Goal: Task Accomplishment & Management: Manage account settings

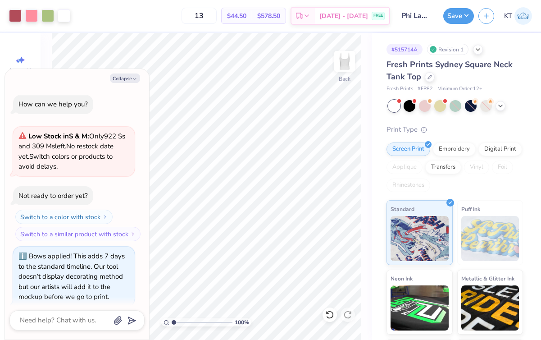
scroll to position [872, 0]
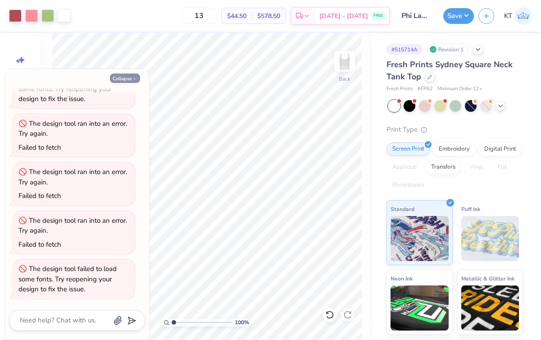
click at [132, 81] on icon "button" at bounding box center [134, 78] width 5 height 5
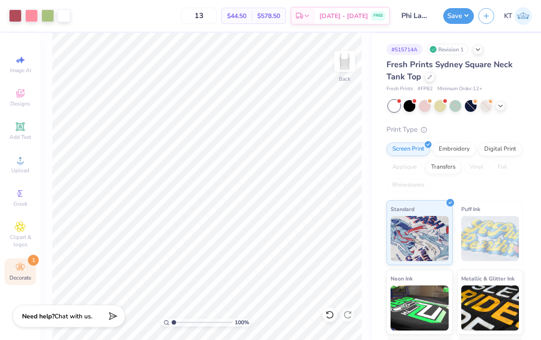
type textarea "x"
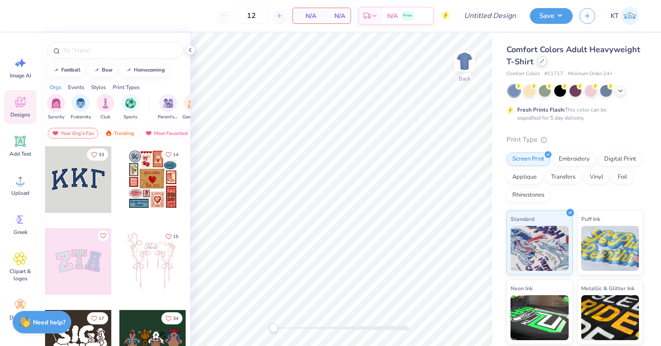
click at [540, 61] on icon at bounding box center [542, 61] width 5 height 5
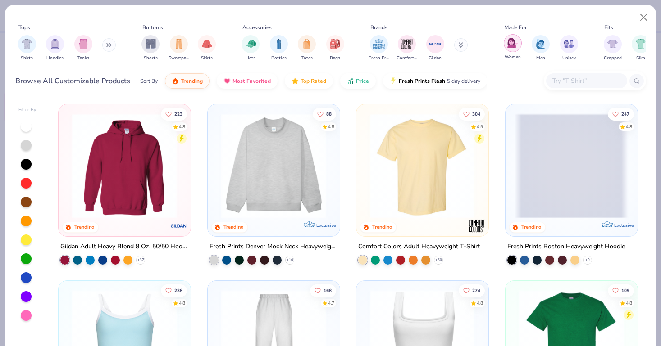
click at [512, 36] on div "filter for Women" at bounding box center [513, 43] width 18 height 18
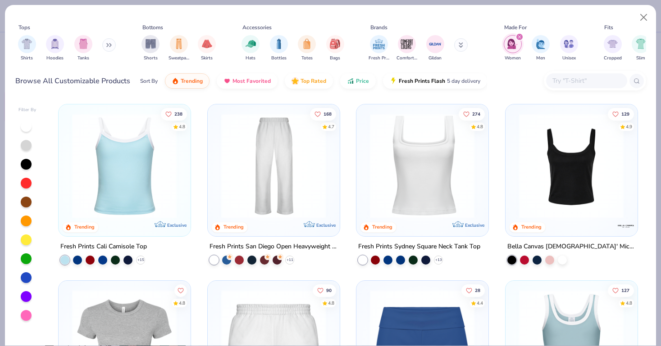
click at [564, 77] on input "text" at bounding box center [585, 81] width 69 height 10
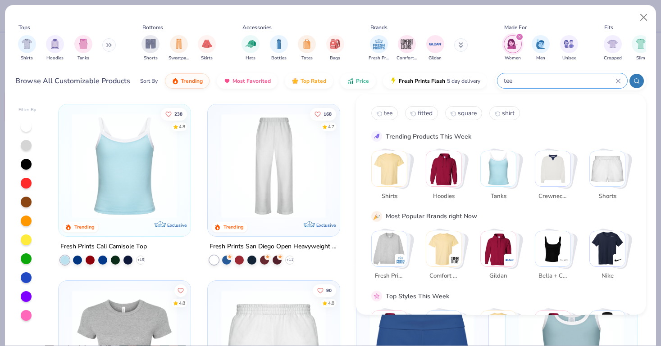
type input "tee"
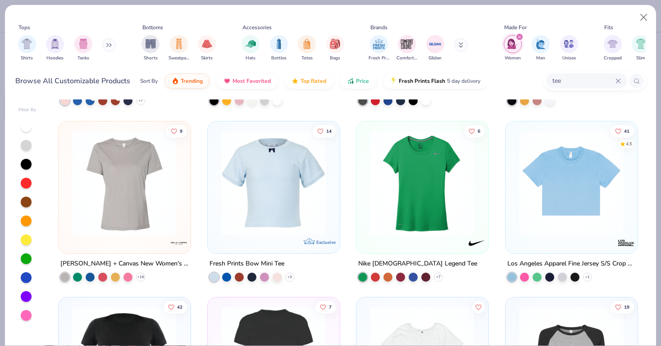
scroll to position [538, 0]
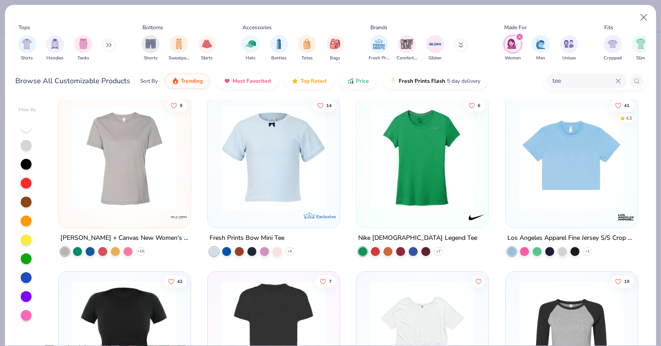
click at [116, 203] on img at bounding box center [124, 156] width 113 height 105
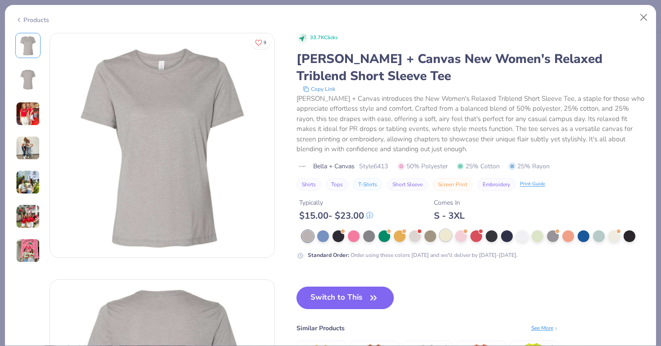
click at [440, 239] on div at bounding box center [446, 236] width 12 height 12
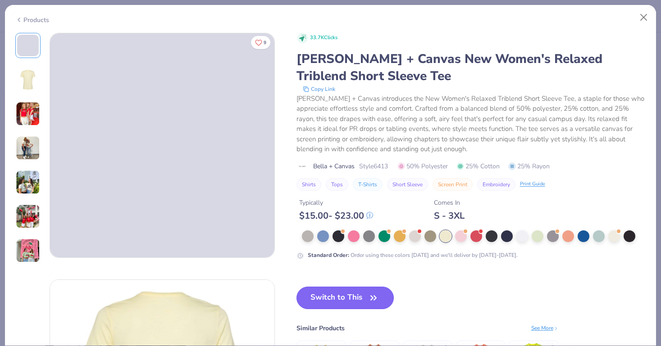
click at [345, 303] on button "Switch to This" at bounding box center [345, 298] width 98 height 23
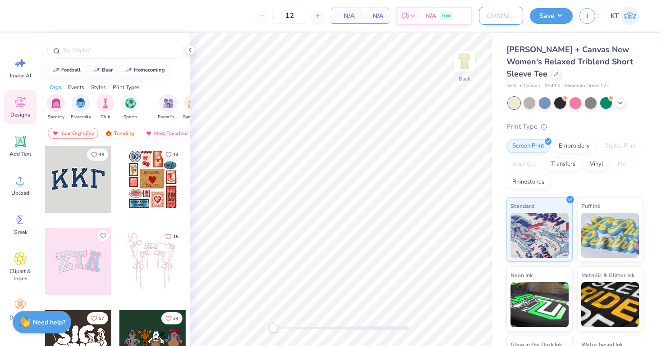
click at [493, 18] on input "Design Title" at bounding box center [501, 16] width 44 height 18
drag, startPoint x: 515, startPoint y: 16, endPoint x: 413, endPoint y: 15, distance: 101.8
click at [413, 15] on div "12 N/A Per Item N/A Total Est. Delivery N/A Free Design Title Parents' Weekend …" at bounding box center [330, 16] width 661 height 32
click at [487, 16] on input "Parents' Weekend tees #1" at bounding box center [501, 16] width 44 height 18
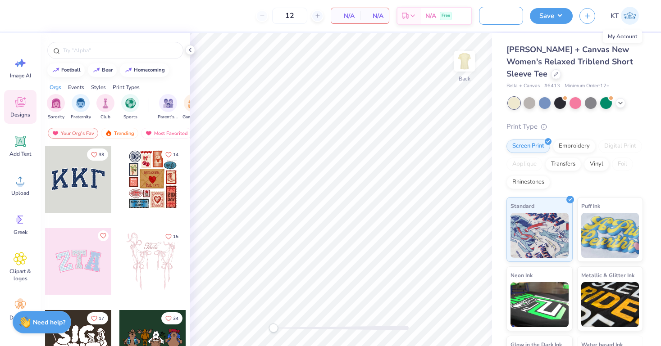
drag, startPoint x: 487, startPoint y: 14, endPoint x: 636, endPoint y: 15, distance: 149.5
click at [636, 15] on div "12 N/A Per Item N/A Total Est. Delivery N/A Free Design Title Pi Phi - Parents'…" at bounding box center [330, 16] width 661 height 32
type input "Pi Phi - Parents' Weekend tees #1"
click at [557, 14] on button "Save" at bounding box center [551, 15] width 43 height 16
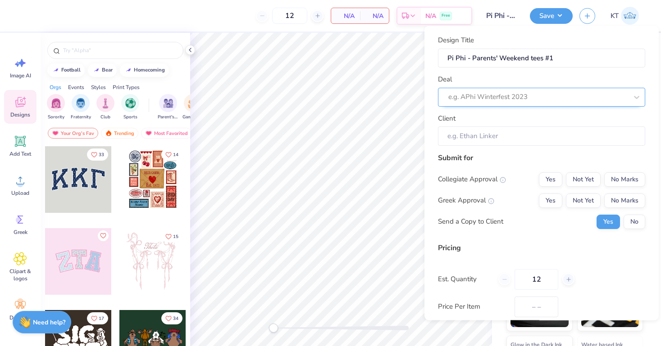
click at [496, 95] on div at bounding box center [537, 97] width 179 height 12
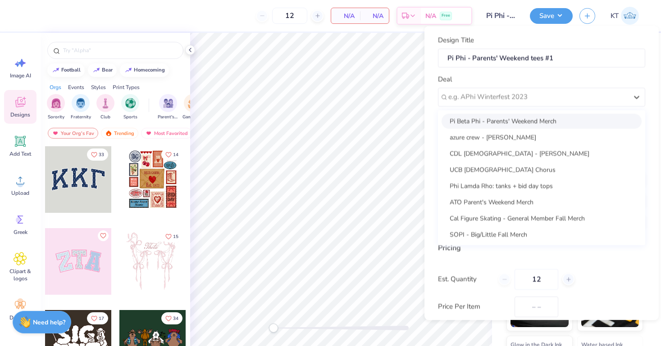
click at [488, 118] on div "Pi Beta Phi - Parents' Weekend Merch" at bounding box center [541, 120] width 200 height 15
type input "Catie Hinkle"
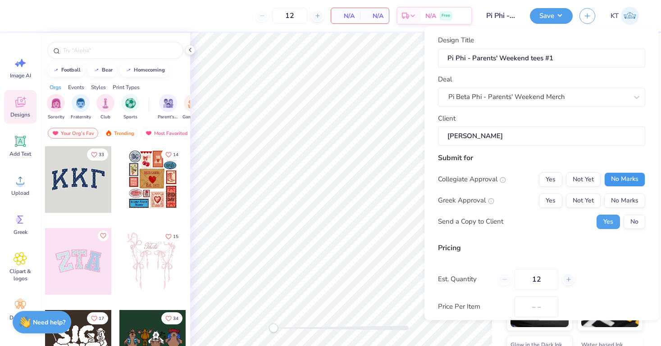
click at [622, 179] on button "No Marks" at bounding box center [624, 179] width 41 height 14
click at [553, 199] on button "Yes" at bounding box center [550, 200] width 23 height 14
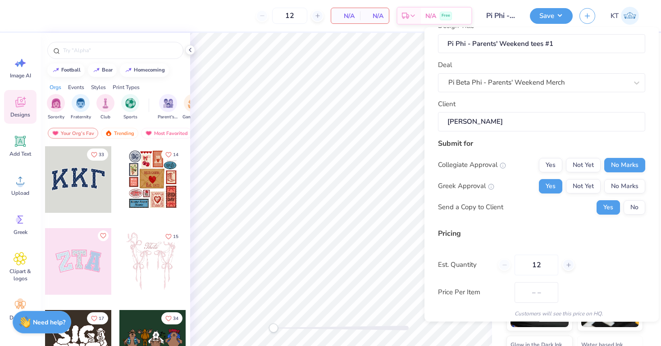
scroll to position [49, 0]
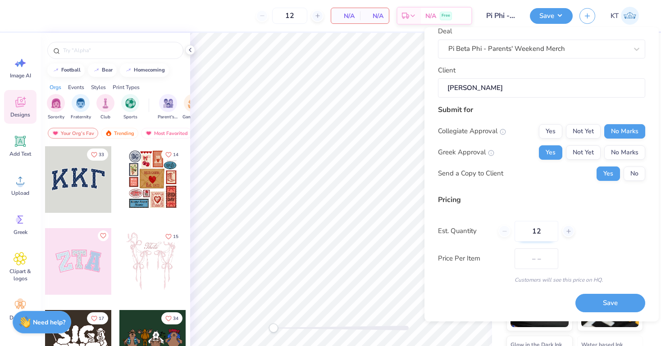
click at [542, 229] on input "12" at bounding box center [536, 231] width 44 height 21
type input "1"
type input "24"
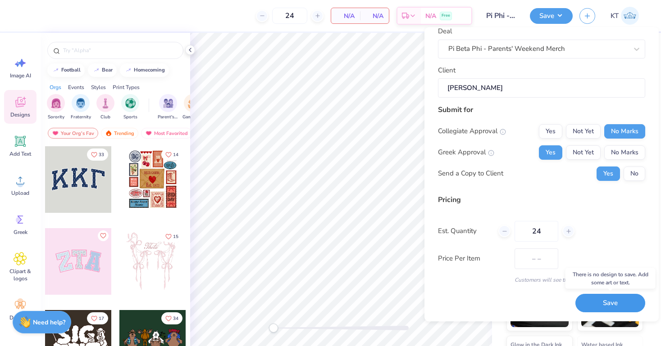
click at [614, 305] on button "Save" at bounding box center [610, 304] width 70 height 18
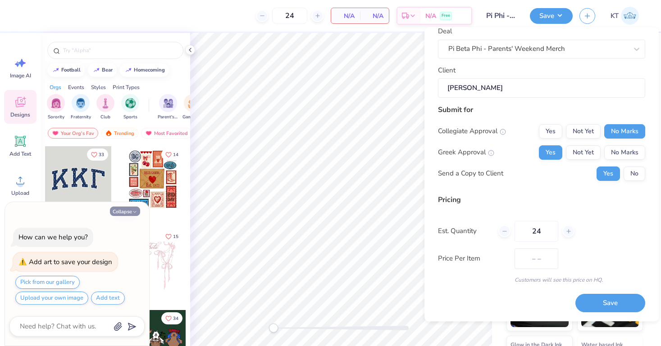
click at [128, 210] on button "Collapse" at bounding box center [125, 211] width 30 height 9
type textarea "x"
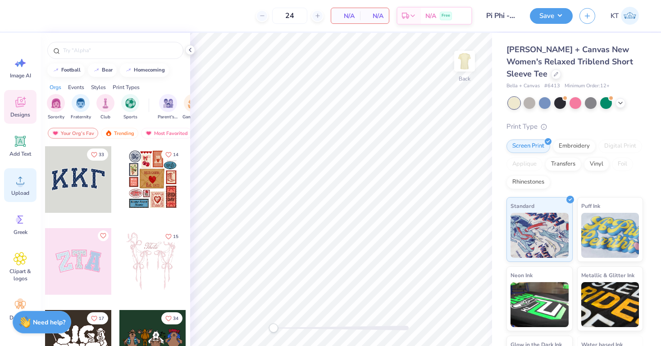
click at [16, 188] on div "Upload" at bounding box center [20, 185] width 32 height 34
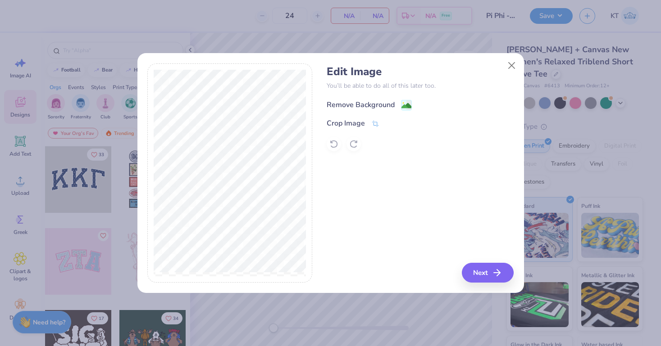
click at [398, 104] on div "Remove Background" at bounding box center [369, 105] width 85 height 11
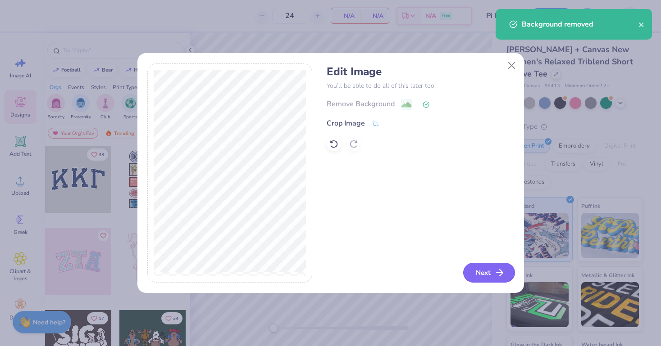
click at [494, 267] on button "Next" at bounding box center [489, 273] width 52 height 20
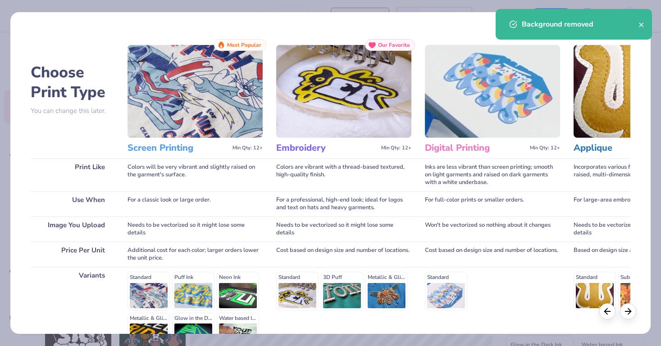
scroll to position [103, 0]
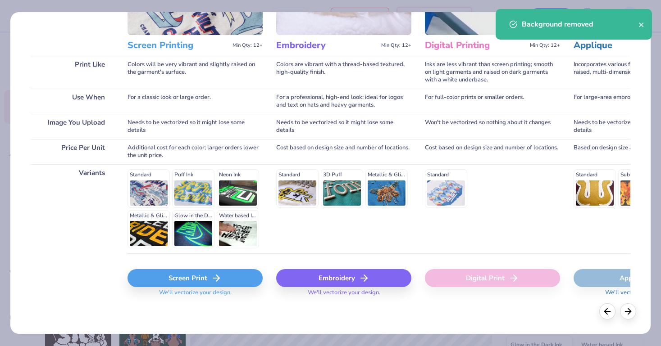
click at [207, 282] on div "Screen Print" at bounding box center [194, 278] width 135 height 18
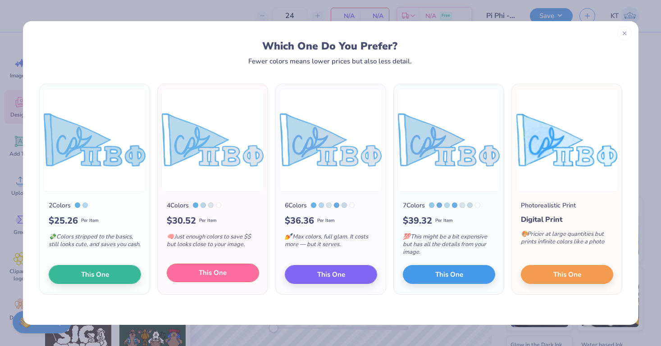
click at [218, 277] on span "This One" at bounding box center [213, 273] width 28 height 10
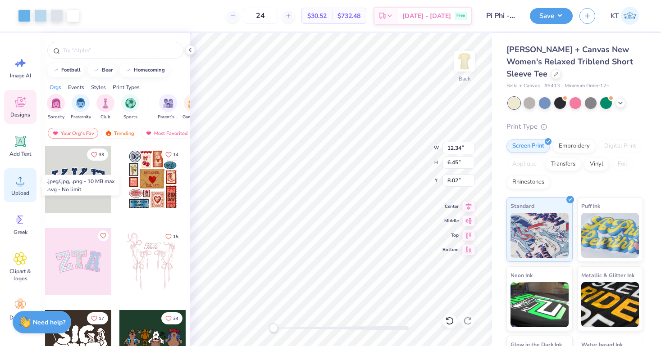
click at [27, 184] on div "Upload" at bounding box center [20, 185] width 32 height 34
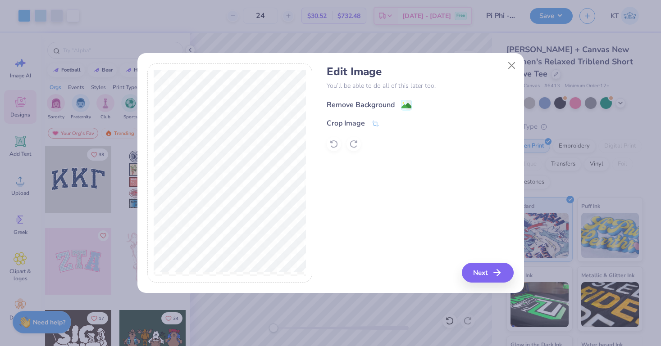
click at [405, 107] on image at bounding box center [406, 106] width 10 height 10
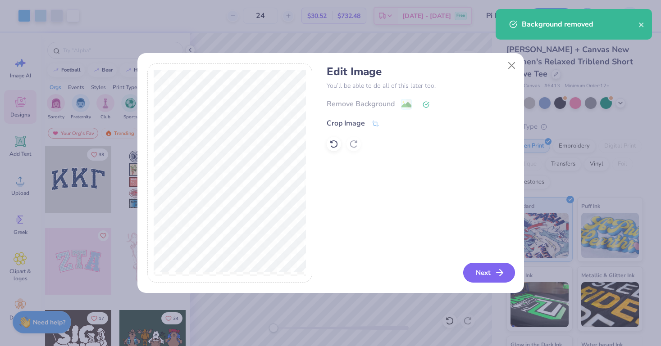
click at [482, 272] on button "Next" at bounding box center [489, 273] width 52 height 20
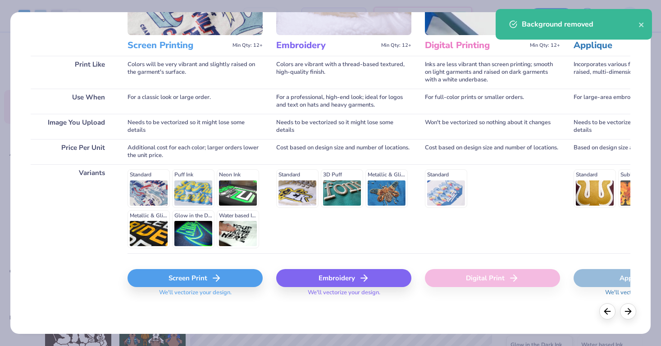
click at [211, 276] on icon at bounding box center [216, 278] width 11 height 11
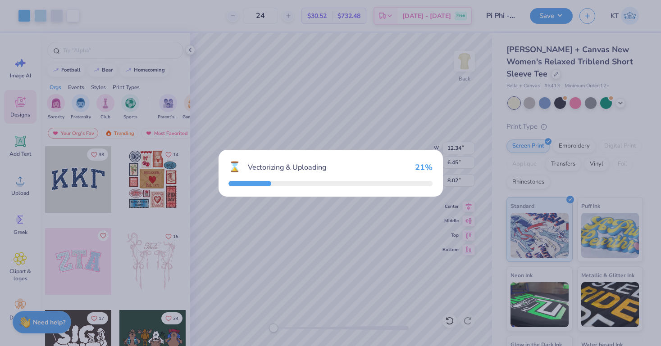
type input "3.36"
type input "3.60"
type input "9.45"
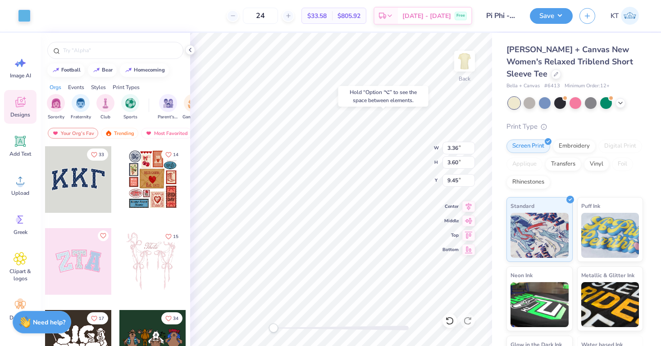
type input "1.64"
type input "1.76"
type input "2.62"
type input "0.96"
type input "0.99"
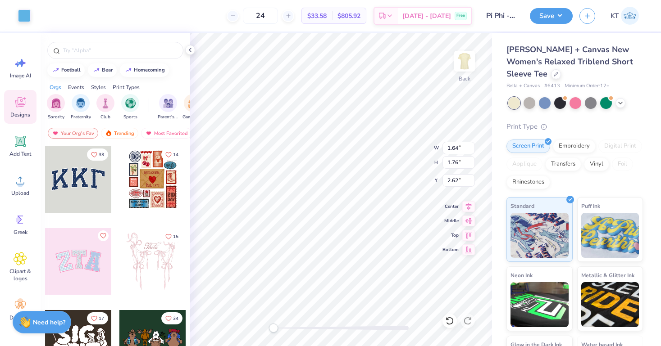
type input "4.38"
type input "3.23"
type input "7.31"
type input "2.81"
type input "3.00"
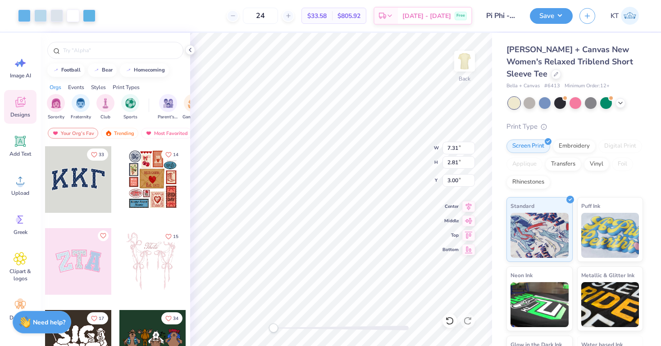
type input "8.07"
type input "3.18"
type input "2.65"
click at [550, 16] on button "Save" at bounding box center [551, 15] width 43 height 16
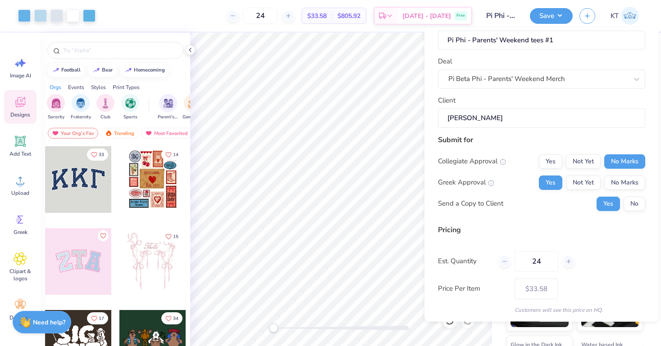
scroll to position [49, 0]
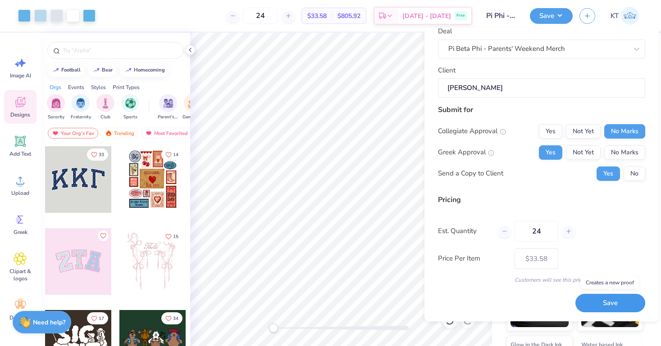
click at [608, 300] on button "Save" at bounding box center [610, 304] width 70 height 18
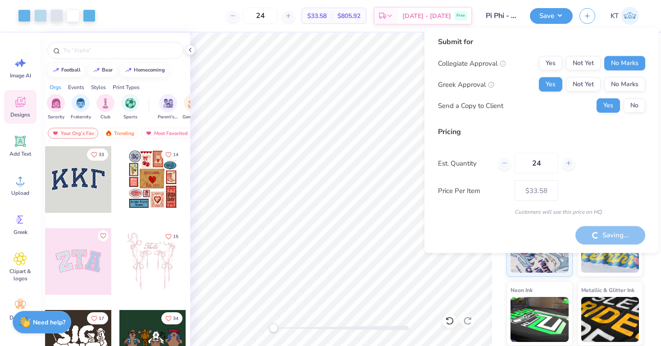
type input "– –"
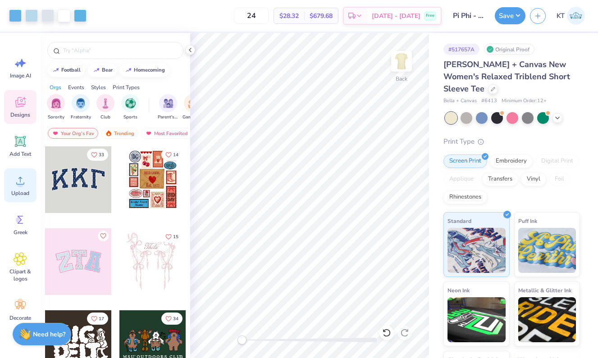
click at [20, 186] on circle at bounding box center [20, 184] width 6 height 6
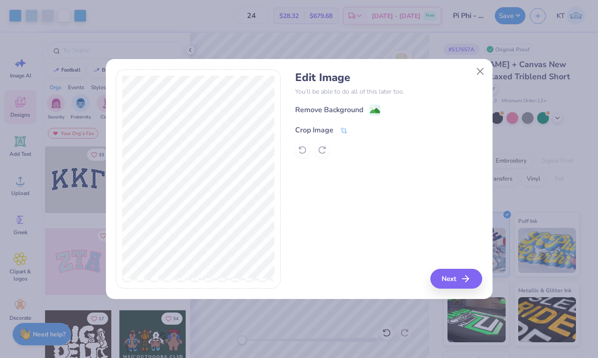
click at [344, 132] on icon at bounding box center [344, 131] width 8 height 8
click at [443, 277] on div "Edit Image You’ll be able to do all of this later too. Remove Background Crop I…" at bounding box center [388, 179] width 187 height 220
click at [358, 128] on icon at bounding box center [358, 129] width 5 height 5
click at [377, 108] on image at bounding box center [375, 112] width 10 height 10
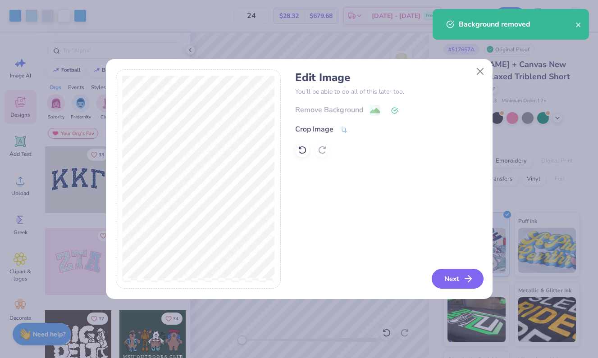
click at [455, 279] on button "Next" at bounding box center [457, 279] width 52 height 20
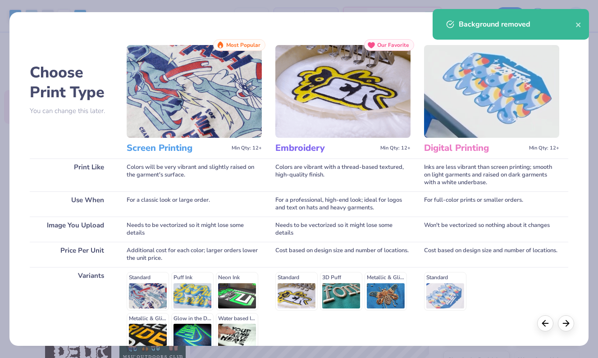
scroll to position [91, 0]
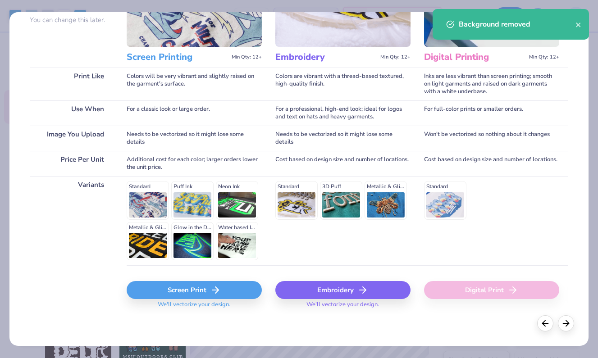
click at [215, 289] on icon at bounding box center [215, 290] width 11 height 11
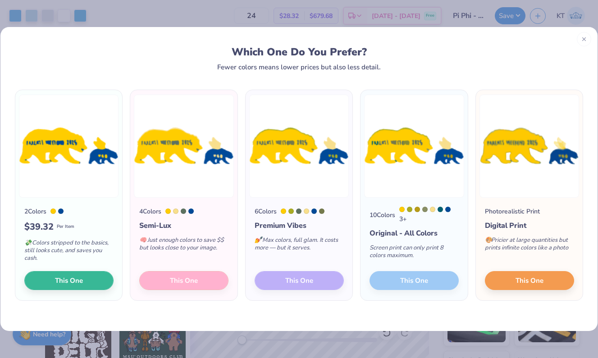
click at [423, 280] on div "10 Colors 3 + Original - All Colors Screen print can only print 8 colors maximu…" at bounding box center [413, 249] width 107 height 103
click at [328, 278] on div "6 Colors Premium Vibes 💅 Max colors, full glam. It costs more — but it serves. …" at bounding box center [298, 249] width 107 height 103
click at [318, 281] on div "6 Colors Premium Vibes 💅 Max colors, full glam. It costs more — but it serves. …" at bounding box center [298, 249] width 107 height 103
click at [545, 282] on button "This One" at bounding box center [529, 279] width 89 height 19
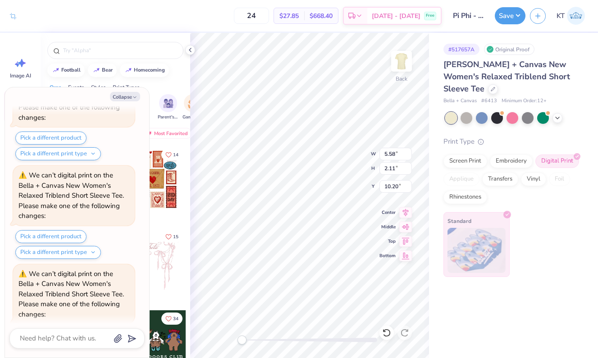
scroll to position [315, 0]
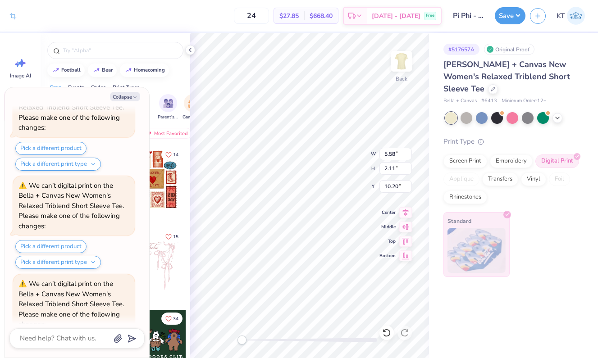
click at [486, 83] on div "Bella + Canvas New Women's Relaxed Triblend Short Sleeve Tee" at bounding box center [511, 77] width 136 height 36
click at [490, 89] on icon at bounding box center [492, 88] width 5 height 5
type textarea "x"
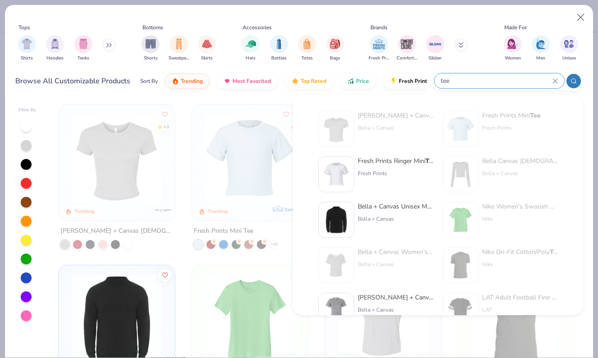
drag, startPoint x: 520, startPoint y: 80, endPoint x: 467, endPoint y: 80, distance: 52.7
click at [467, 80] on input "tee" at bounding box center [496, 81] width 113 height 10
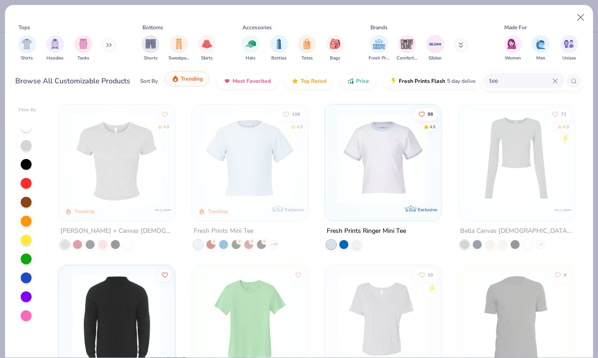
click at [185, 77] on span "Trending" at bounding box center [192, 78] width 22 height 7
click at [504, 45] on div "filter for Women" at bounding box center [513, 43] width 18 height 18
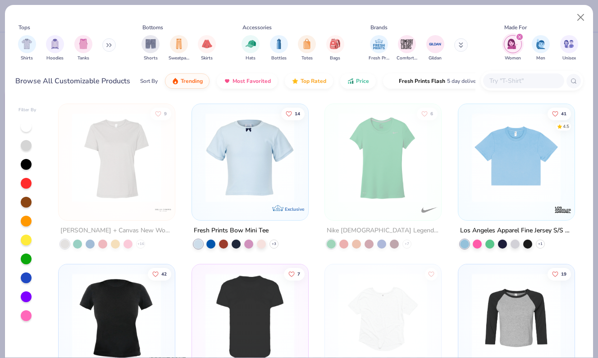
scroll to position [155, 0]
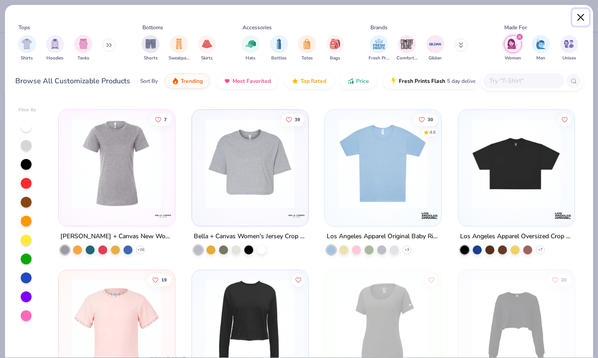
click at [578, 12] on button "Close" at bounding box center [580, 17] width 17 height 17
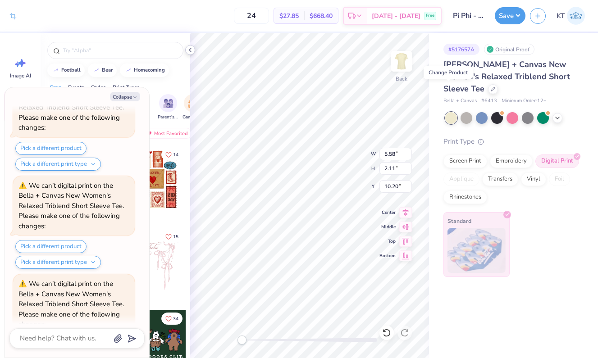
click at [188, 53] on icon at bounding box center [189, 49] width 7 height 7
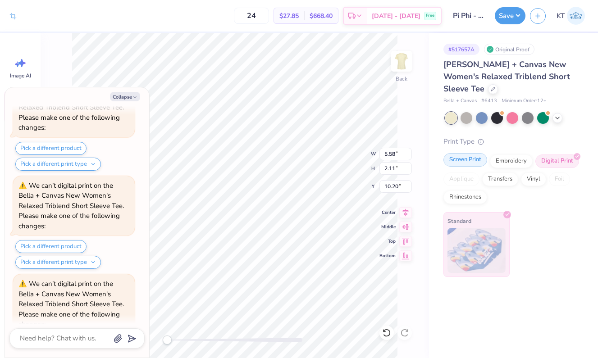
click at [466, 161] on div "Screen Print" at bounding box center [465, 160] width 44 height 14
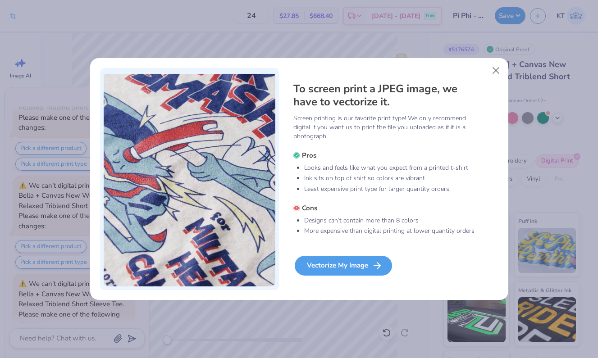
click at [352, 263] on div "Vectorize My Image" at bounding box center [343, 266] width 97 height 20
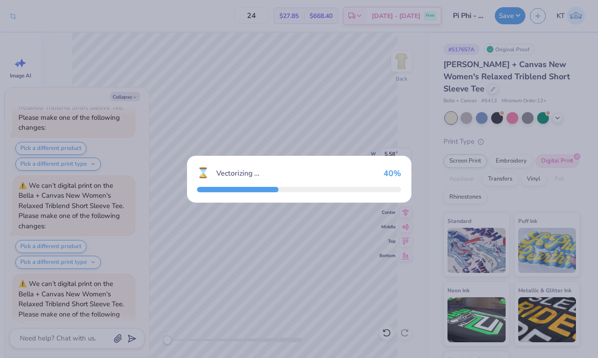
type textarea "x"
type input "5.52"
type input "2.06"
type input "2.71"
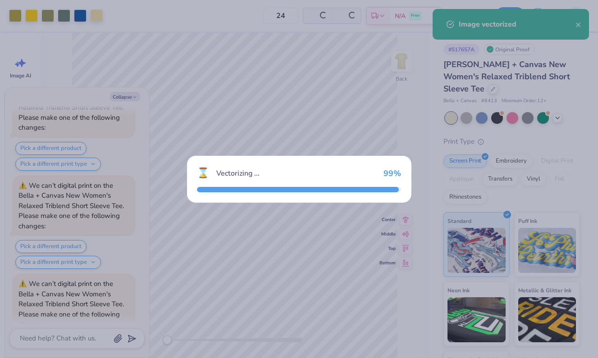
scroll to position [390, 0]
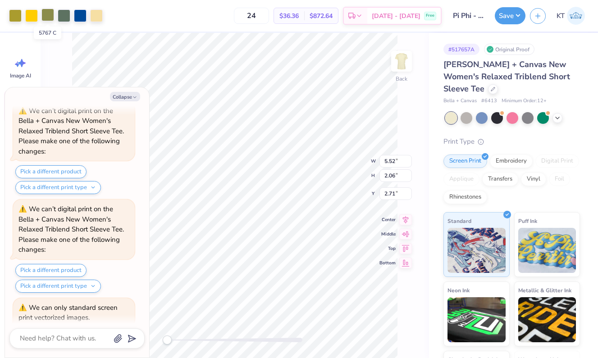
click at [50, 14] on div at bounding box center [47, 15] width 13 height 13
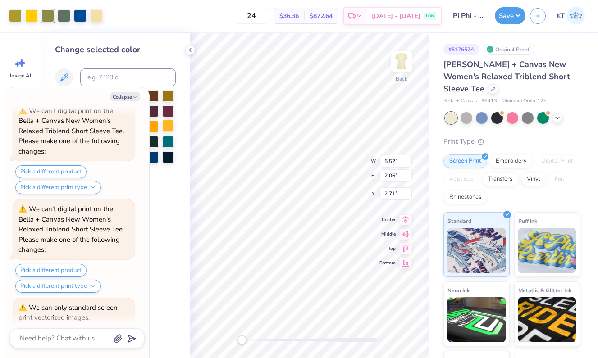
click at [166, 126] on div at bounding box center [168, 126] width 12 height 12
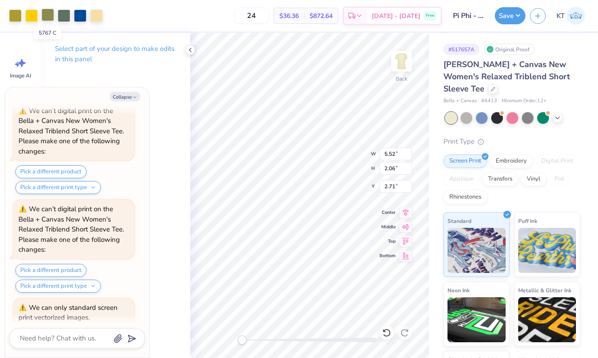
click at [51, 18] on div at bounding box center [47, 15] width 13 height 13
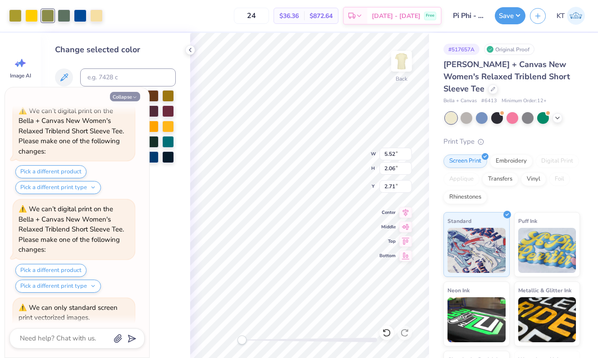
click at [131, 99] on button "Collapse" at bounding box center [125, 96] width 30 height 9
type textarea "x"
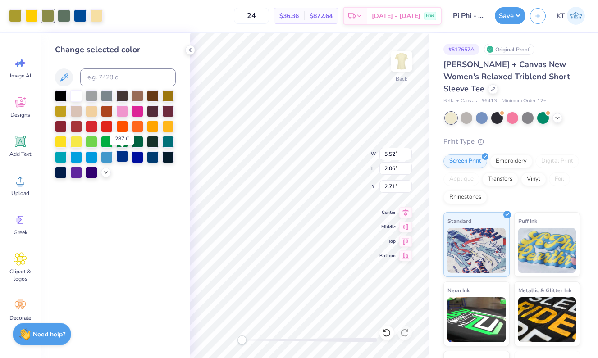
click at [121, 155] on div at bounding box center [122, 156] width 12 height 12
click at [154, 159] on div at bounding box center [153, 156] width 12 height 12
type input "2.72"
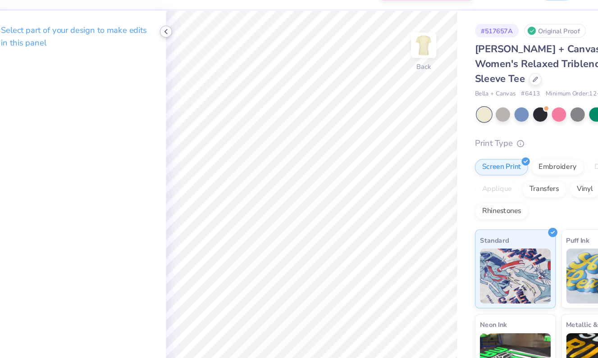
click at [193, 50] on icon at bounding box center [189, 49] width 7 height 7
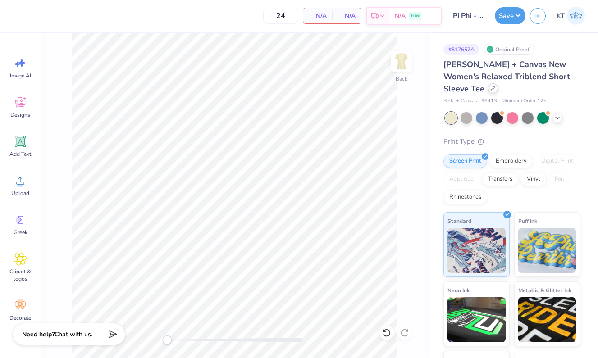
click at [491, 87] on icon at bounding box center [493, 88] width 4 height 4
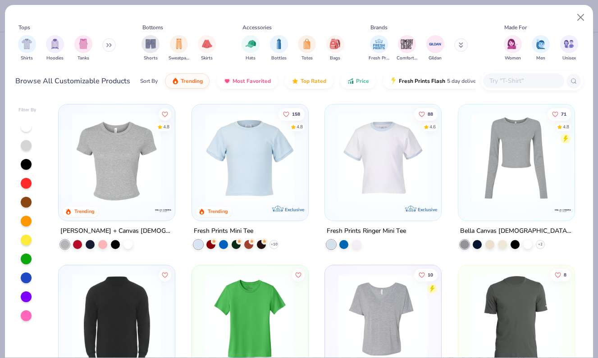
click at [370, 183] on img at bounding box center [383, 157] width 98 height 89
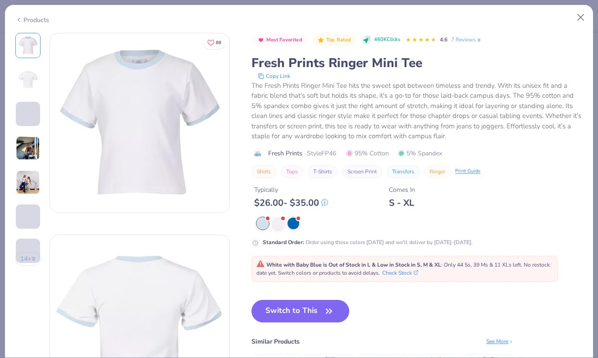
click at [28, 187] on img at bounding box center [28, 182] width 24 height 24
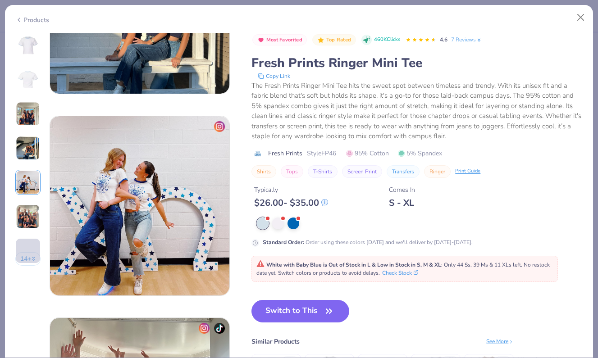
click at [29, 51] on img at bounding box center [28, 46] width 22 height 22
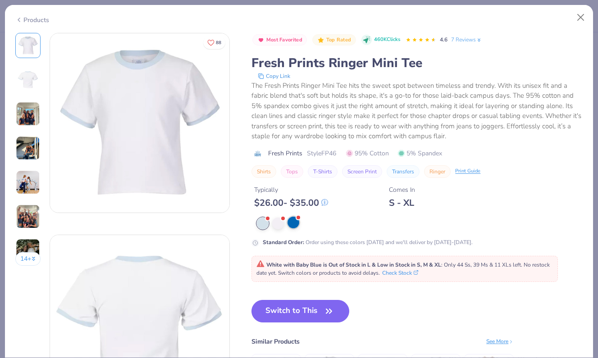
click at [295, 226] on div at bounding box center [293, 223] width 12 height 12
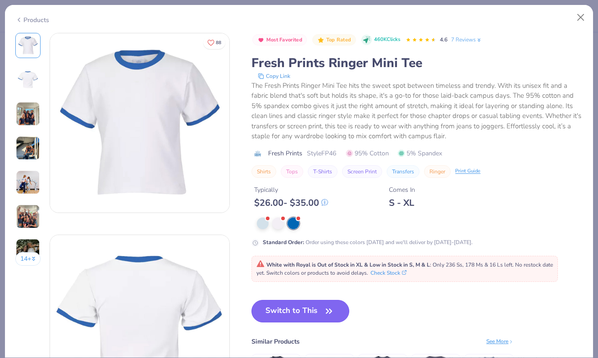
click at [270, 309] on button "Switch to This" at bounding box center [300, 311] width 98 height 23
type input "50"
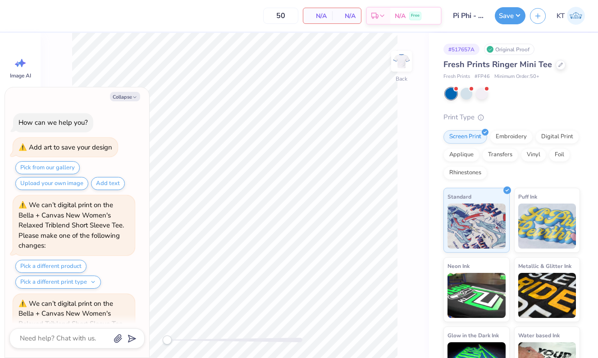
scroll to position [527, 0]
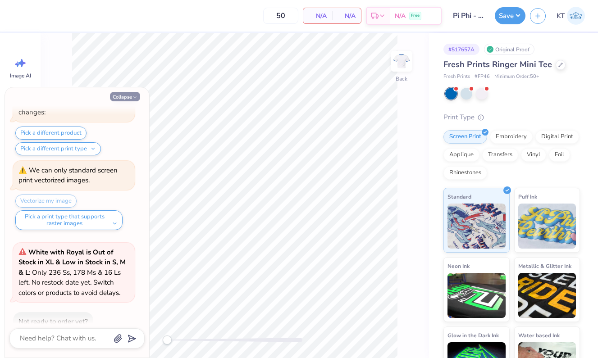
click at [121, 96] on button "Collapse" at bounding box center [125, 96] width 30 height 9
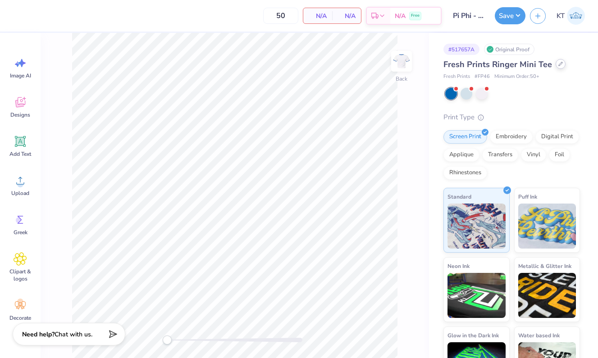
click at [560, 65] on div at bounding box center [560, 64] width 10 height 10
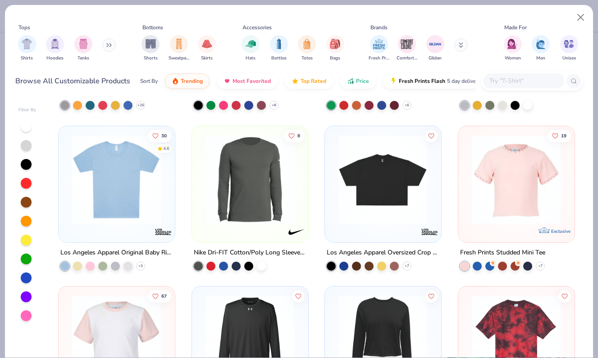
scroll to position [584, 0]
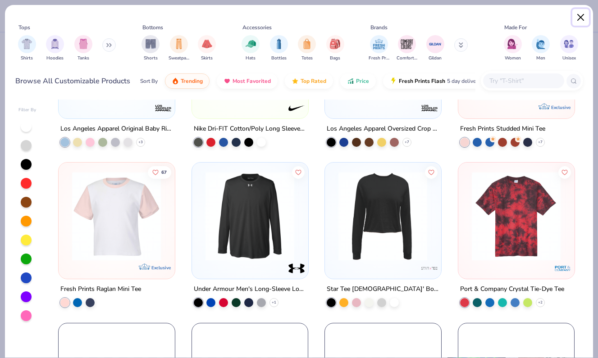
click at [581, 18] on button "Close" at bounding box center [580, 17] width 17 height 17
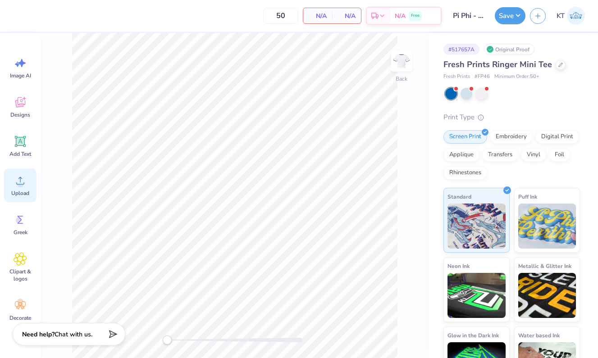
click at [18, 183] on circle at bounding box center [20, 184] width 6 height 6
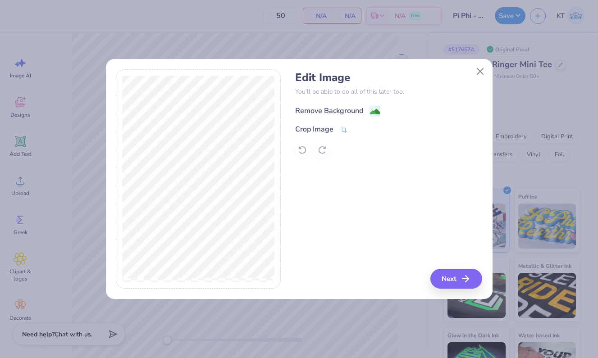
click at [375, 112] on image at bounding box center [375, 112] width 10 height 10
click at [461, 281] on button "Next" at bounding box center [456, 279] width 52 height 20
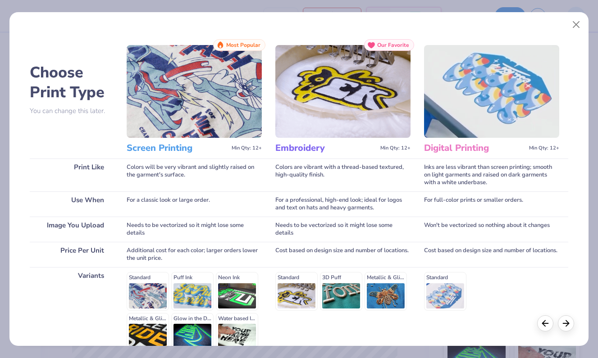
scroll to position [91, 0]
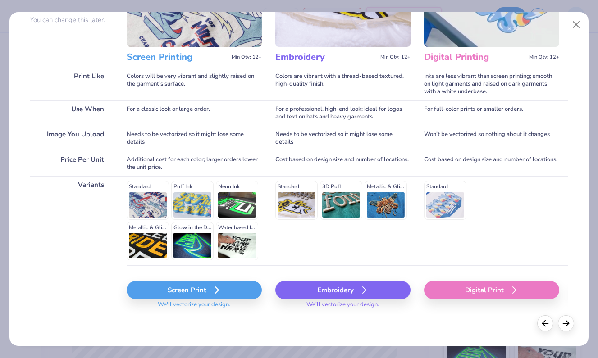
click at [183, 287] on div "Screen Print" at bounding box center [194, 290] width 135 height 18
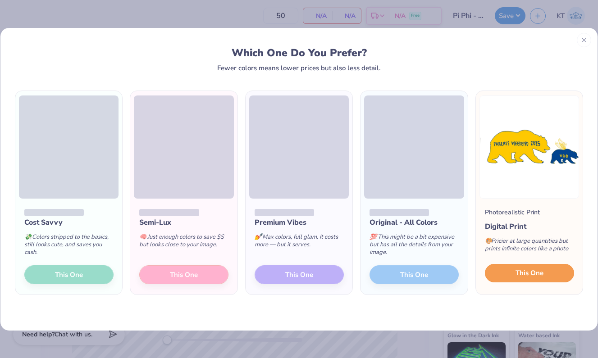
click at [505, 272] on button "This One" at bounding box center [529, 273] width 89 height 19
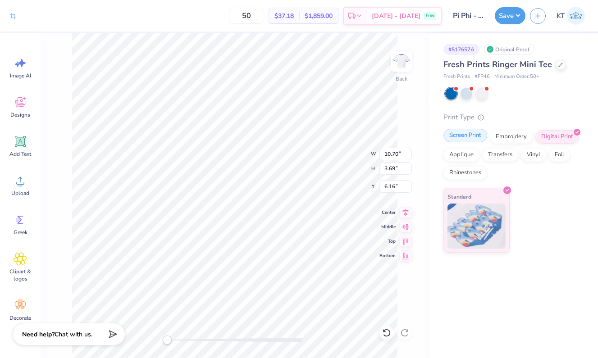
click at [470, 141] on div "Screen Print" at bounding box center [465, 136] width 44 height 14
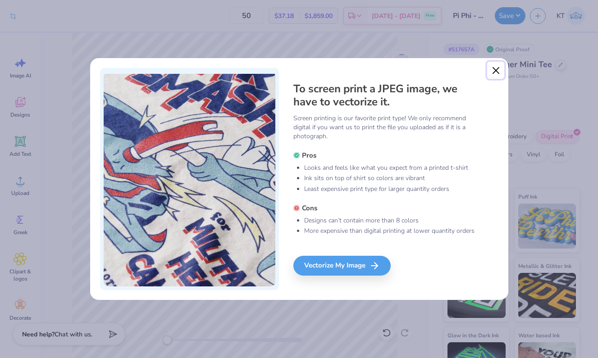
click at [497, 68] on button "Close" at bounding box center [495, 70] width 17 height 17
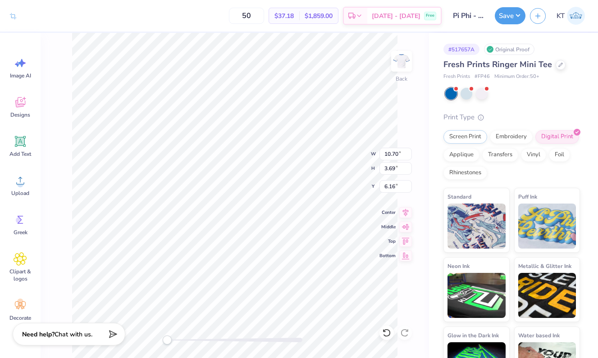
click at [471, 132] on div "Screen Print" at bounding box center [465, 137] width 44 height 14
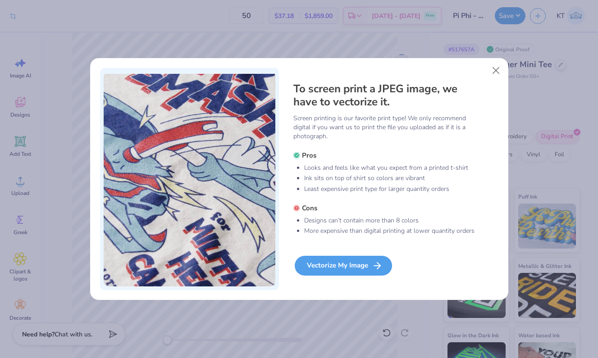
click at [336, 263] on div "Vectorize My Image" at bounding box center [343, 266] width 97 height 20
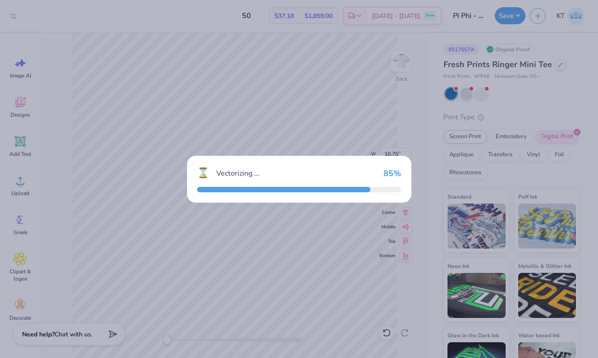
type textarea "x"
type input "10.69"
type input "3.66"
type input "0.97"
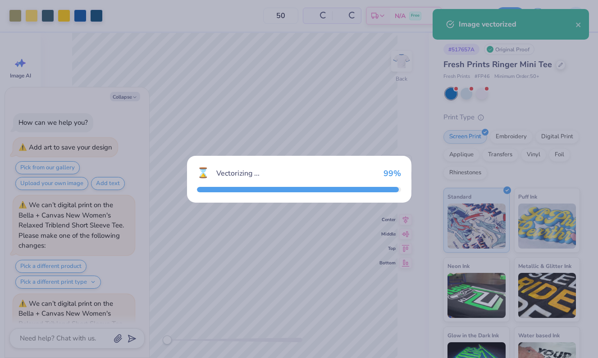
scroll to position [602, 0]
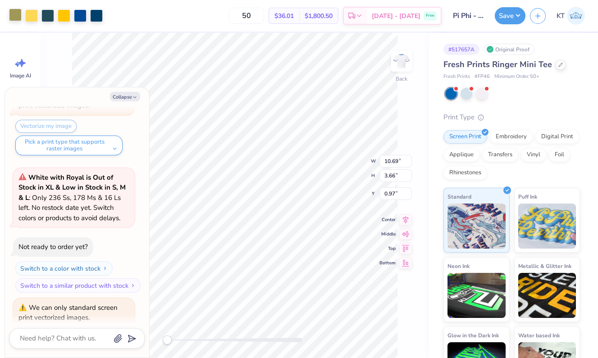
click at [16, 17] on div at bounding box center [15, 15] width 13 height 13
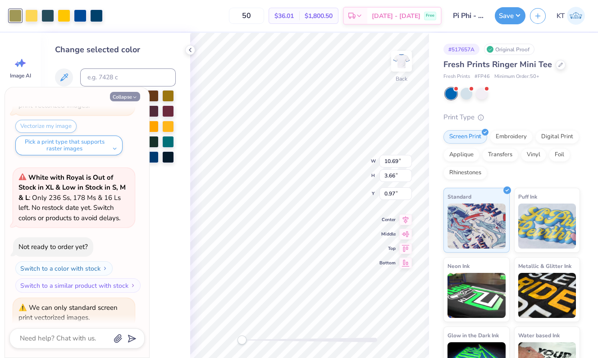
click at [132, 96] on icon "button" at bounding box center [134, 97] width 5 height 5
type textarea "x"
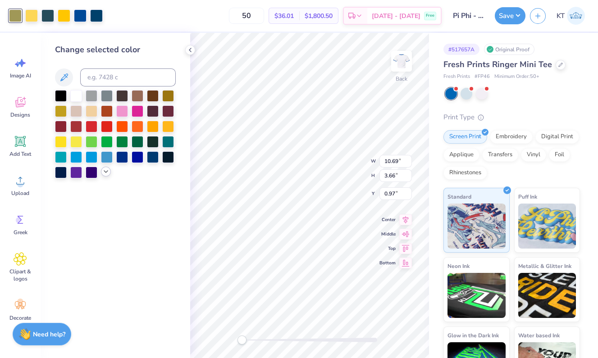
click at [104, 172] on polyline at bounding box center [106, 172] width 4 height 2
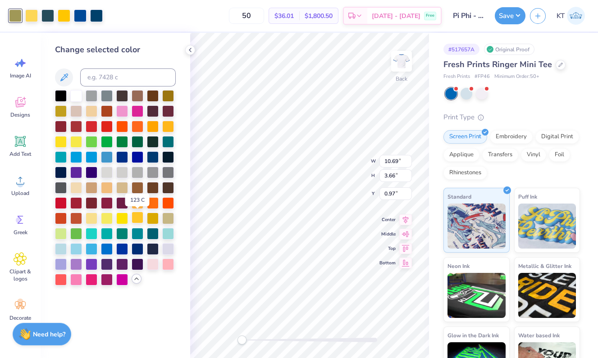
click at [138, 218] on div at bounding box center [138, 218] width 12 height 12
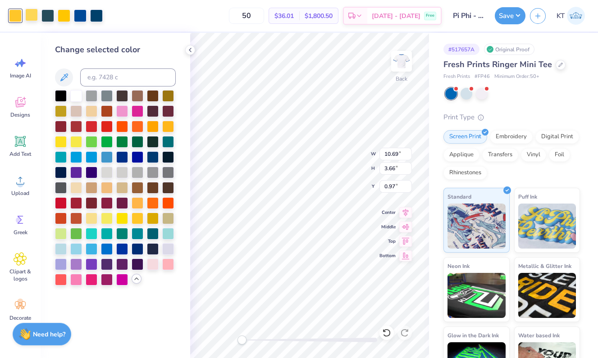
click at [32, 19] on div at bounding box center [31, 15] width 13 height 13
click at [138, 214] on div at bounding box center [138, 218] width 12 height 12
click at [46, 18] on div at bounding box center [47, 15] width 13 height 13
click at [138, 213] on div at bounding box center [138, 218] width 12 height 12
click at [30, 18] on div at bounding box center [31, 15] width 13 height 13
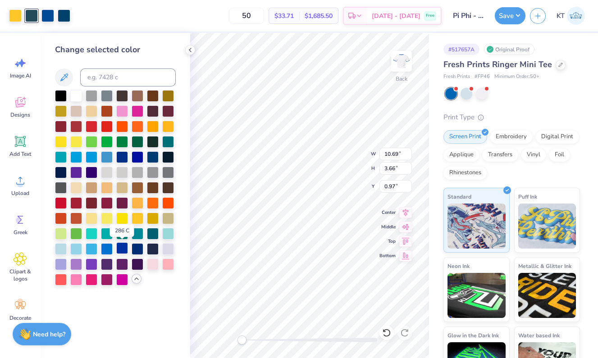
click at [122, 247] on div at bounding box center [122, 248] width 12 height 12
click at [48, 17] on div at bounding box center [47, 15] width 13 height 13
click at [122, 245] on div at bounding box center [122, 248] width 12 height 12
click at [45, 13] on div at bounding box center [47, 15] width 13 height 13
click at [140, 247] on div at bounding box center [138, 248] width 12 height 12
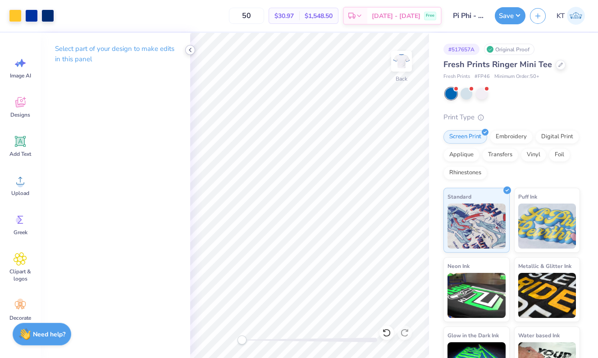
click at [188, 50] on icon at bounding box center [189, 49] width 7 height 7
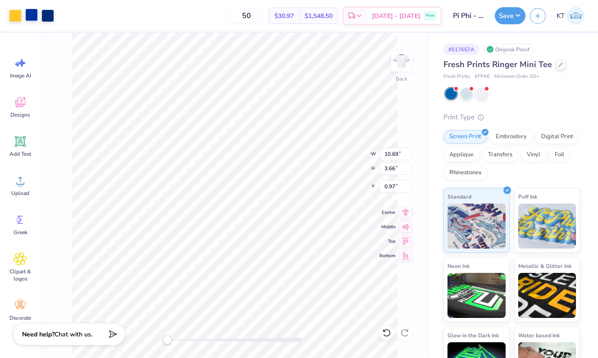
click at [30, 13] on div at bounding box center [31, 15] width 13 height 13
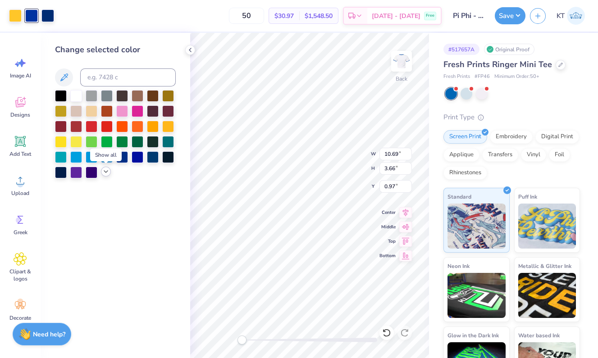
click at [106, 172] on icon at bounding box center [105, 171] width 7 height 7
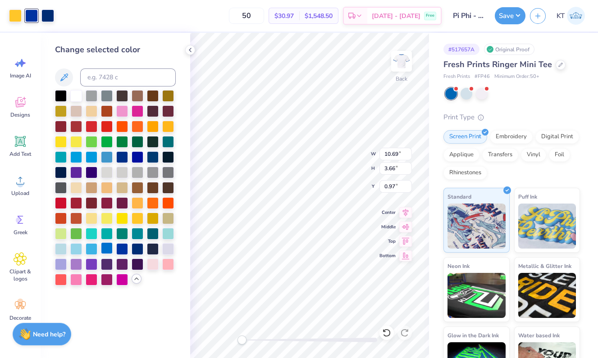
click at [106, 246] on div at bounding box center [107, 248] width 12 height 12
click at [123, 254] on div at bounding box center [122, 248] width 12 height 12
click at [64, 77] on icon at bounding box center [64, 77] width 8 height 8
click at [62, 79] on icon at bounding box center [64, 77] width 11 height 11
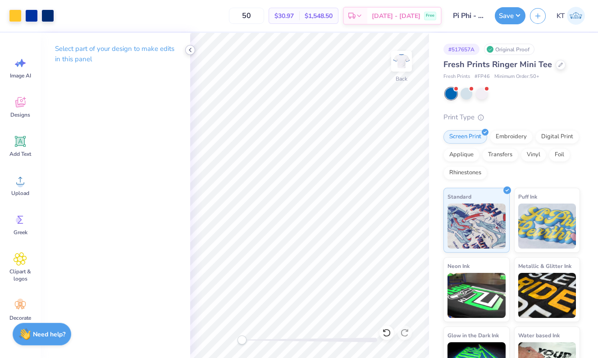
click at [186, 51] on div at bounding box center [190, 50] width 10 height 10
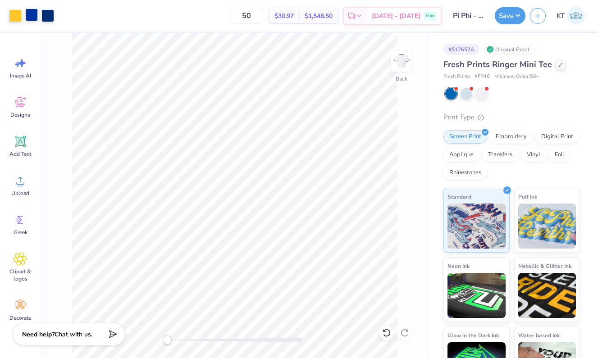
click at [36, 15] on div at bounding box center [31, 15] width 13 height 13
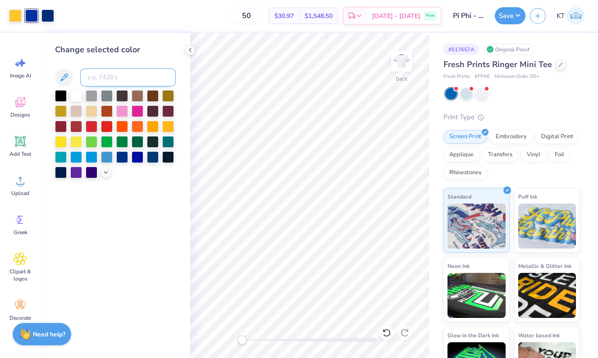
click at [120, 74] on input at bounding box center [127, 77] width 95 height 18
paste input "#3864ac"
type input "#3864"
click at [116, 204] on div "Change selected color #3864" at bounding box center [116, 195] width 150 height 325
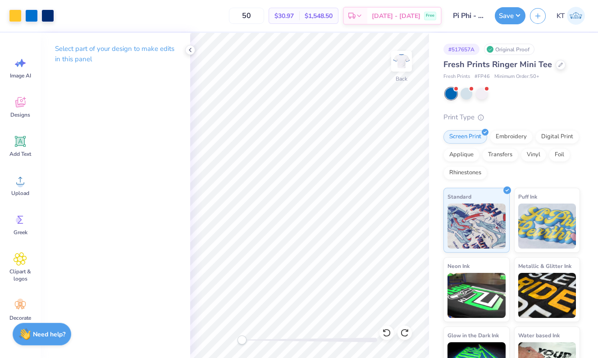
click at [90, 59] on p "Select part of your design to make edits in this panel" at bounding box center [115, 54] width 121 height 21
click at [33, 15] on div at bounding box center [31, 15] width 13 height 13
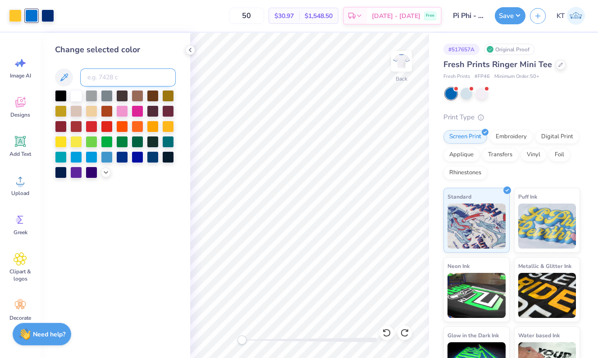
click at [118, 76] on input at bounding box center [127, 77] width 95 height 18
paste input "#3864ac"
click at [93, 76] on input "#3864ac" at bounding box center [127, 77] width 95 height 18
click at [102, 169] on div at bounding box center [106, 172] width 10 height 10
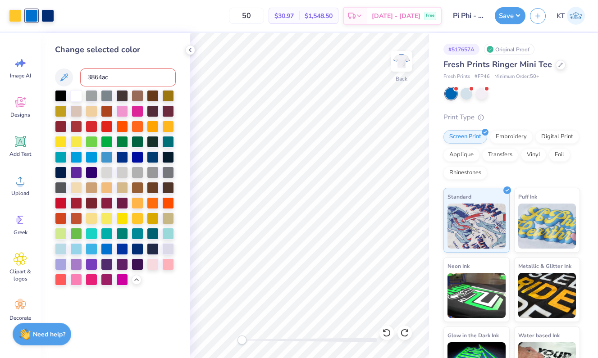
click at [117, 79] on input "3864ac" at bounding box center [127, 77] width 95 height 18
click at [132, 77] on input "3864" at bounding box center [127, 77] width 95 height 18
click at [129, 45] on div "Change selected color" at bounding box center [115, 50] width 121 height 12
click at [146, 80] on input "3864" at bounding box center [127, 77] width 95 height 18
paste input "#3864ac"
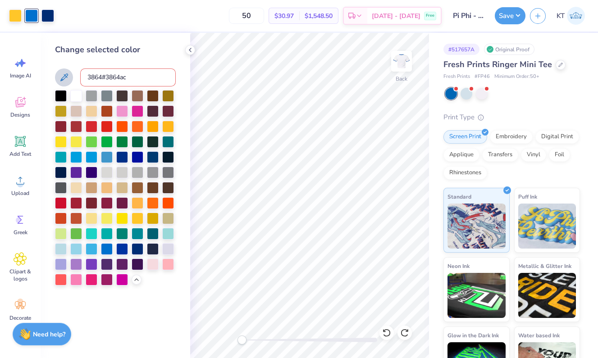
drag, startPoint x: 108, startPoint y: 77, endPoint x: 68, endPoint y: 74, distance: 40.2
click at [68, 75] on div "3864#3864ac" at bounding box center [115, 77] width 121 height 18
click at [60, 70] on button at bounding box center [64, 77] width 18 height 18
click at [66, 77] on icon at bounding box center [64, 77] width 11 height 11
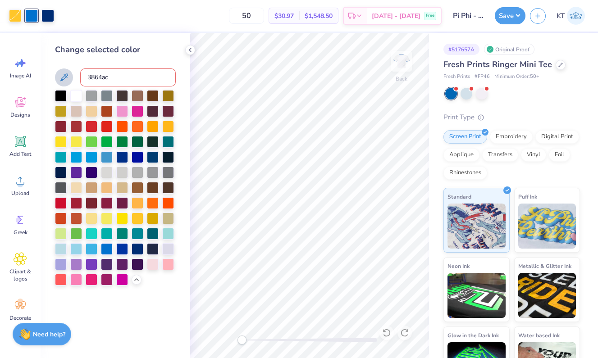
click at [58, 76] on button at bounding box center [64, 77] width 18 height 18
click at [49, 14] on div at bounding box center [47, 15] width 13 height 13
click at [109, 63] on div "Change selected color 3864ac" at bounding box center [115, 165] width 121 height 242
click at [109, 73] on input "3864ac" at bounding box center [127, 77] width 95 height 18
drag, startPoint x: 111, startPoint y: 78, endPoint x: 63, endPoint y: 70, distance: 49.3
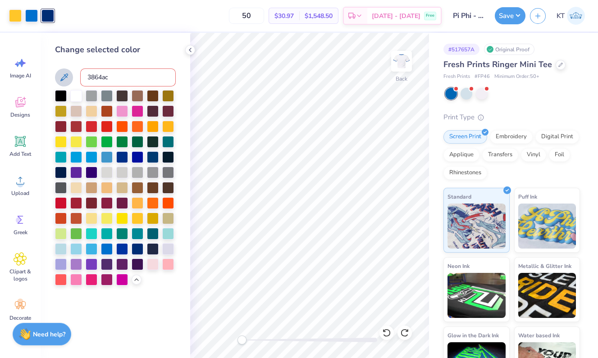
click at [63, 70] on div "3864ac" at bounding box center [115, 77] width 121 height 18
paste input "#"
click at [91, 78] on input "#3864ac" at bounding box center [127, 77] width 95 height 18
type input "3864ac"
click at [32, 16] on div at bounding box center [31, 15] width 13 height 13
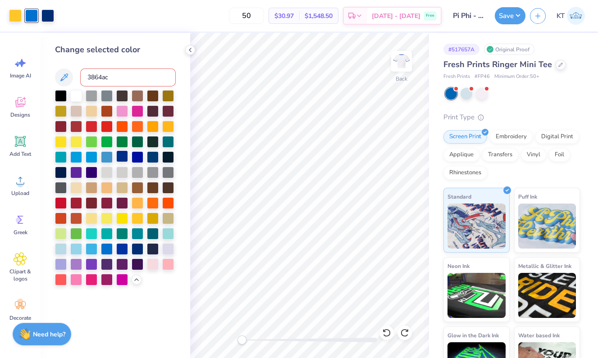
click at [123, 157] on div at bounding box center [122, 156] width 12 height 12
click at [129, 157] on div at bounding box center [115, 187] width 121 height 195
click at [104, 248] on div at bounding box center [107, 248] width 12 height 12
click at [118, 249] on div at bounding box center [122, 248] width 12 height 12
click at [192, 50] on icon at bounding box center [189, 49] width 7 height 7
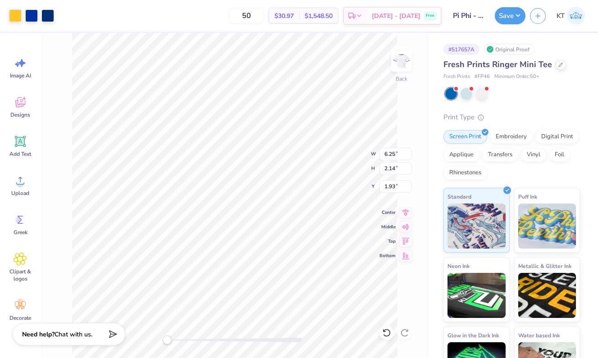
click at [563, 64] on div "Fresh Prints Ringer Mini Tee" at bounding box center [511, 65] width 136 height 12
click at [560, 64] on div at bounding box center [560, 64] width 10 height 10
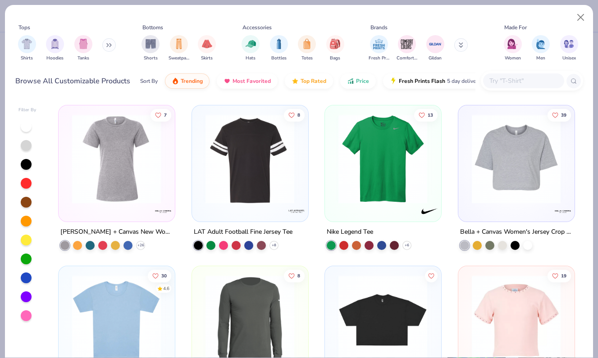
scroll to position [442, 0]
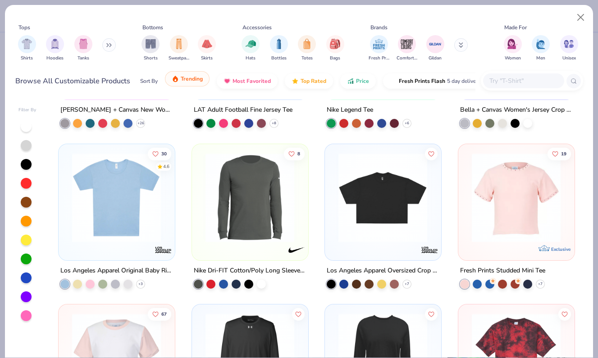
click at [189, 76] on span "Trending" at bounding box center [192, 78] width 22 height 7
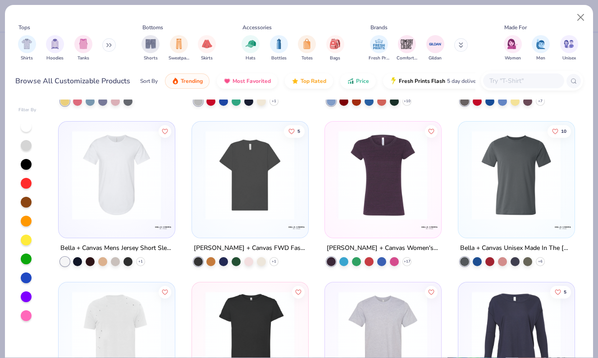
scroll to position [1993, 0]
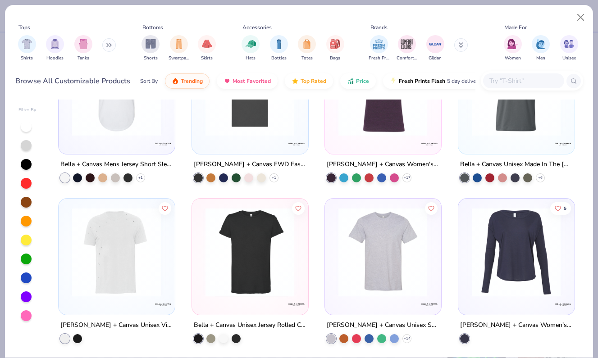
click at [535, 82] on input "text" at bounding box center [522, 81] width 69 height 10
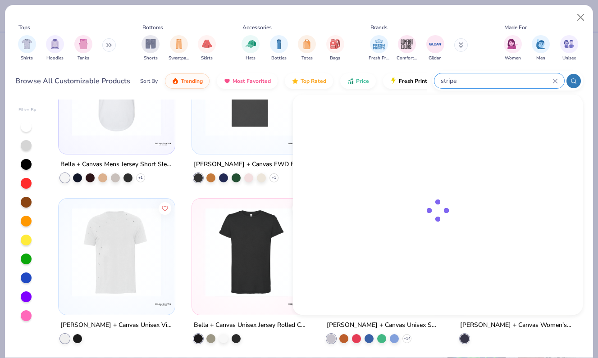
type input "stripe"
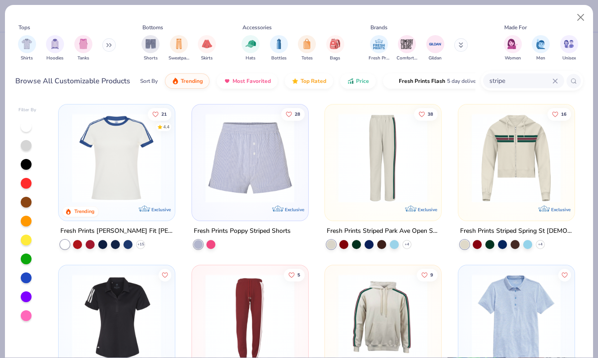
click at [118, 161] on img at bounding box center [117, 157] width 98 height 89
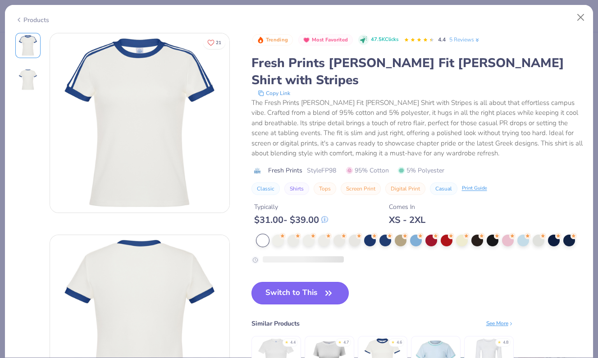
click at [297, 282] on button "Switch to This" at bounding box center [300, 293] width 98 height 23
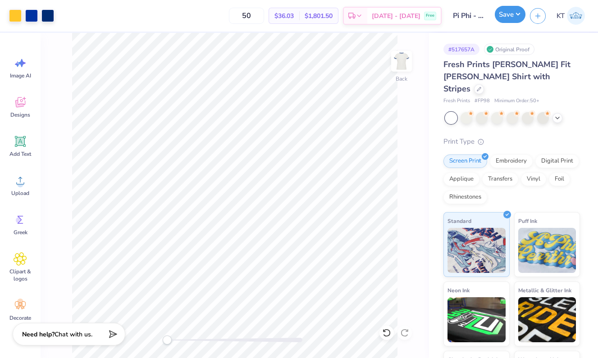
click at [503, 19] on button "Save" at bounding box center [510, 14] width 31 height 17
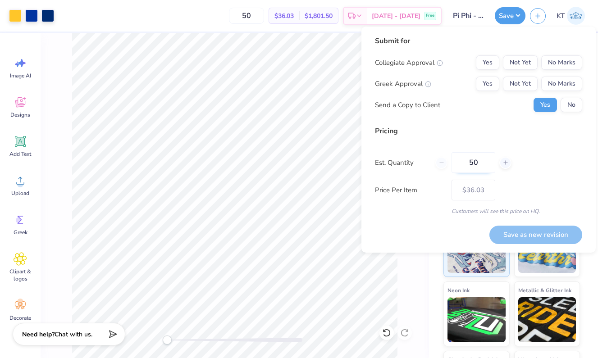
click at [476, 163] on input "50" at bounding box center [473, 162] width 44 height 21
type input "5"
type input "50"
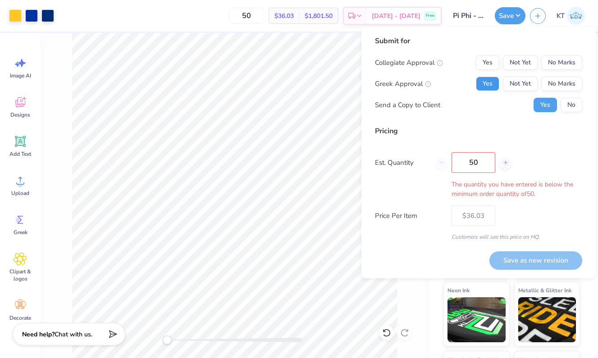
click at [488, 82] on button "Yes" at bounding box center [487, 84] width 23 height 14
click at [565, 60] on button "No Marks" at bounding box center [561, 62] width 41 height 14
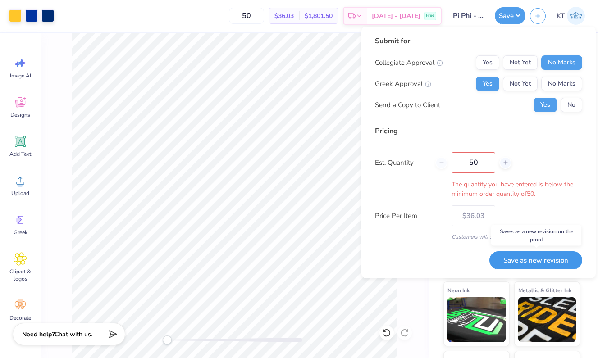
click at [525, 259] on button "Save as new revision" at bounding box center [535, 260] width 93 height 18
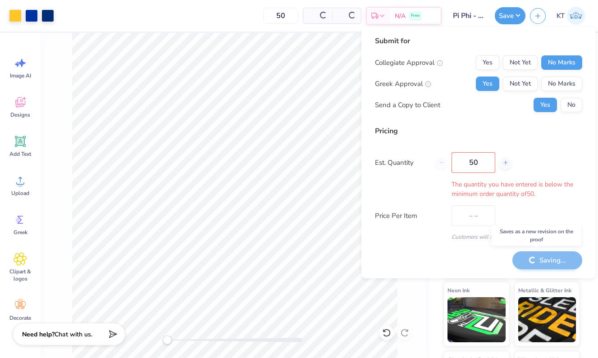
type input "$36.03"
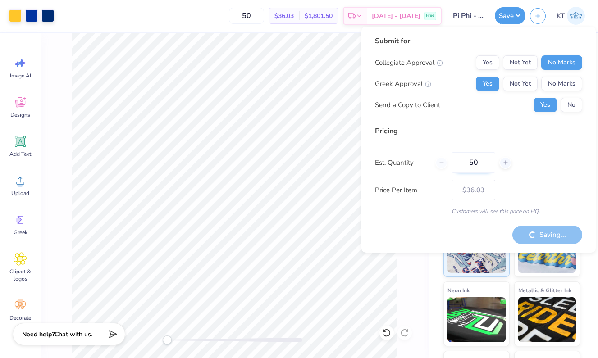
click at [468, 166] on input "50" at bounding box center [473, 162] width 44 height 21
click at [479, 164] on input "50" at bounding box center [473, 162] width 44 height 21
type input "5"
type input "0"
type input "50"
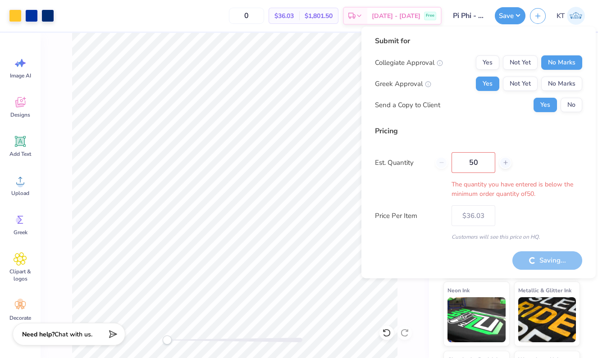
type input "50"
type input "$36.03"
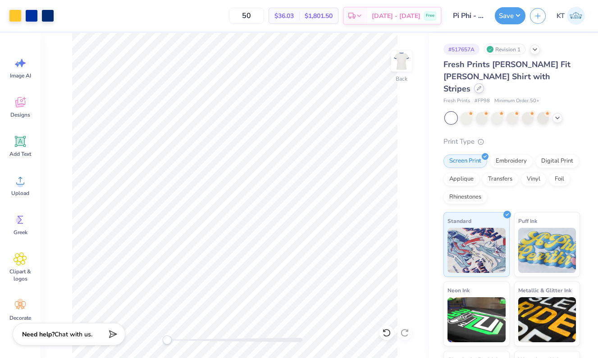
click at [481, 86] on icon at bounding box center [478, 88] width 5 height 5
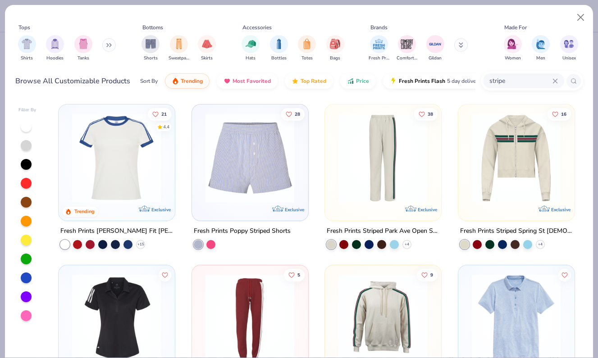
click at [524, 86] on input "stripe" at bounding box center [520, 81] width 64 height 10
click at [100, 49] on div "Shirts Hoodies Tanks" at bounding box center [67, 48] width 104 height 33
click at [108, 46] on icon at bounding box center [107, 45] width 1 height 3
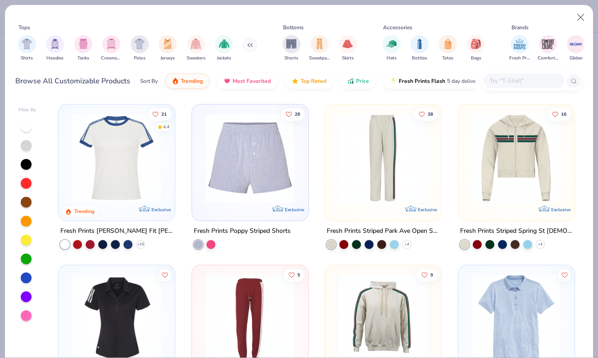
click at [509, 82] on input "text" at bounding box center [522, 81] width 69 height 10
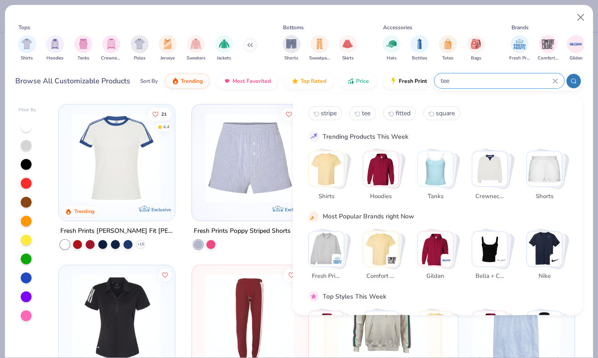
type input "tee"
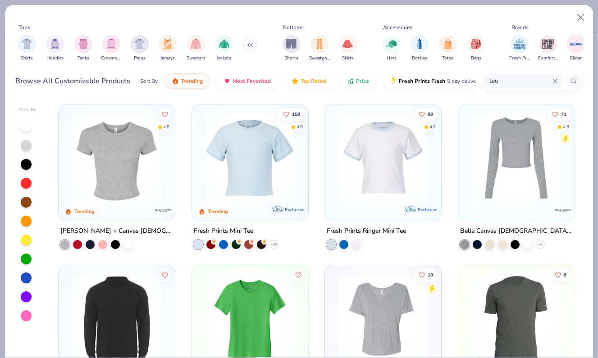
click at [145, 168] on img at bounding box center [117, 157] width 98 height 89
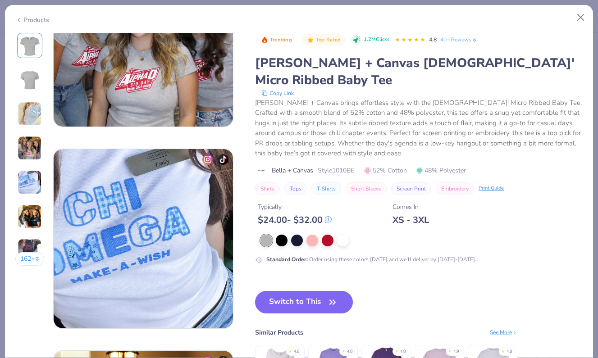
scroll to position [697, 0]
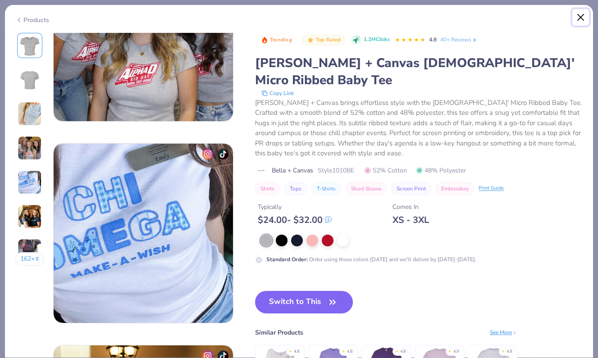
click at [577, 20] on button "Close" at bounding box center [580, 17] width 17 height 17
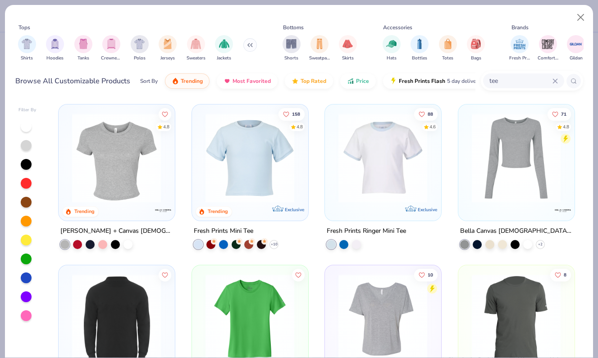
click at [365, 156] on img at bounding box center [383, 157] width 98 height 89
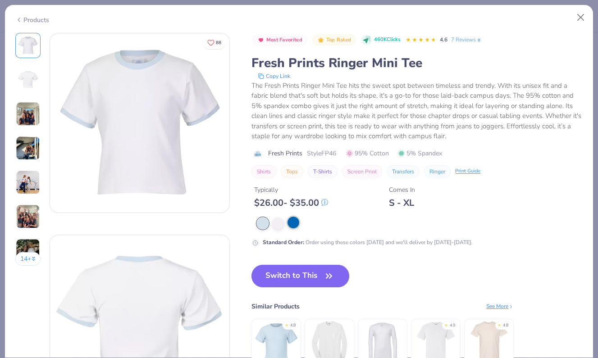
click at [297, 228] on div at bounding box center [420, 224] width 326 height 12
click at [295, 227] on div at bounding box center [293, 223] width 12 height 12
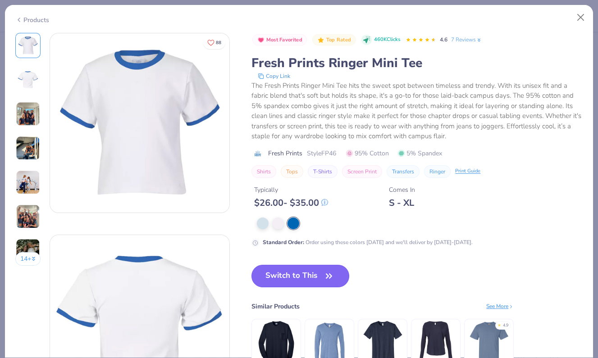
click at [286, 273] on button "Switch to This" at bounding box center [300, 276] width 98 height 23
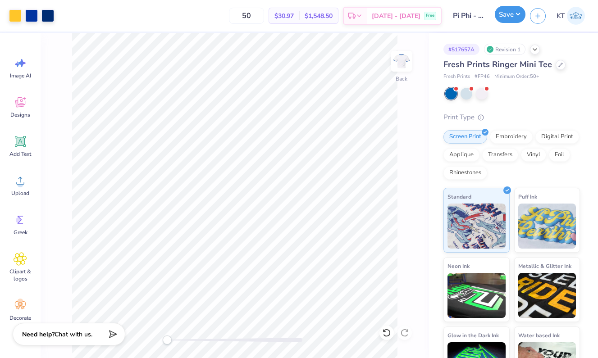
click at [501, 18] on button "Save" at bounding box center [510, 14] width 31 height 17
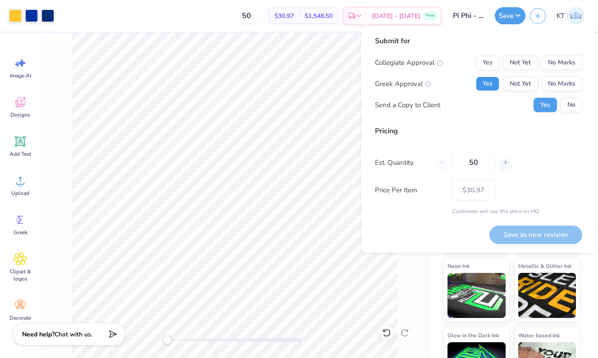
click at [489, 86] on button "Yes" at bounding box center [487, 84] width 23 height 14
click at [560, 64] on button "No Marks" at bounding box center [561, 62] width 41 height 14
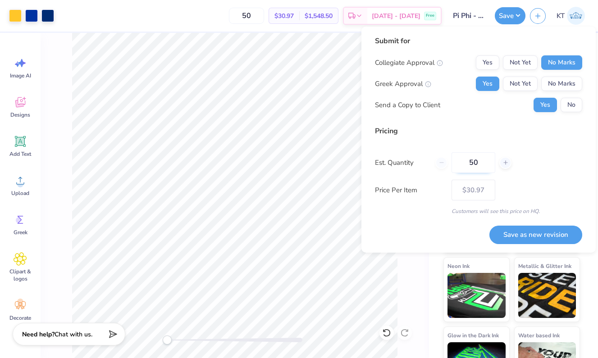
click at [483, 161] on input "50" at bounding box center [473, 162] width 44 height 21
type input "5"
type input "0"
type input "030"
type input "30"
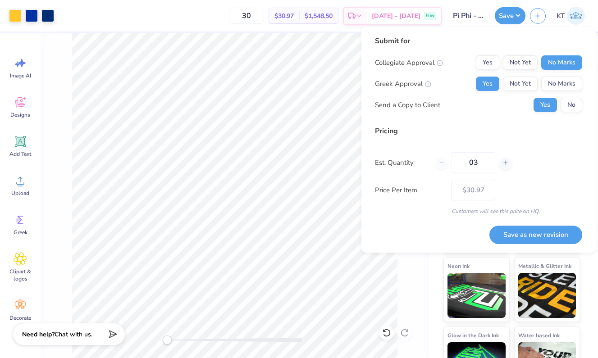
type input "0"
type input "24"
type input "50"
click at [510, 177] on div "Pricing Est. Quantity 50 Price Per Item $30.97 Customers will see this price on…" at bounding box center [478, 171] width 207 height 90
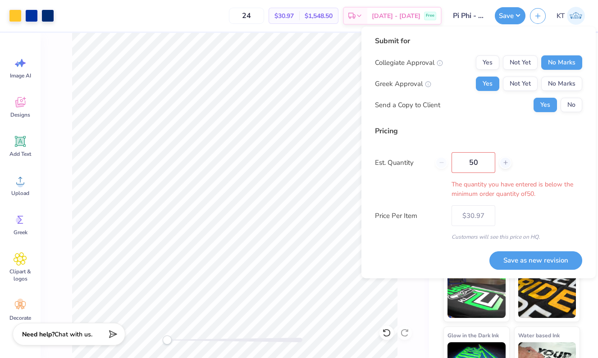
type input "50"
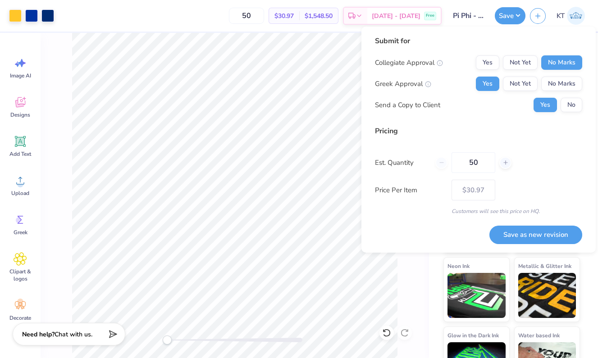
click at [523, 238] on button "Save as new revision" at bounding box center [535, 235] width 93 height 18
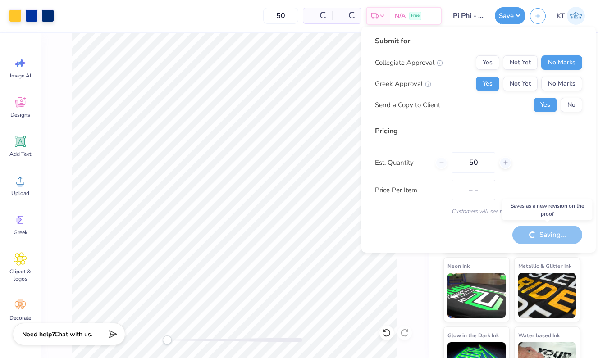
type input "$30.97"
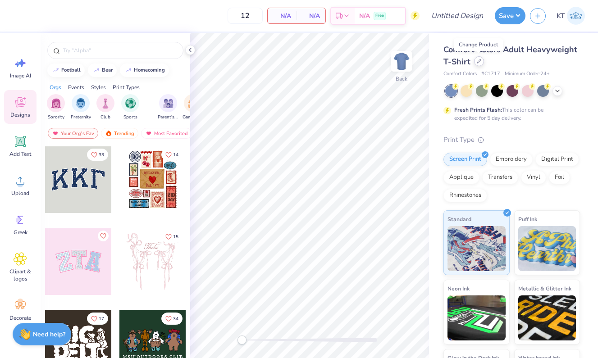
click at [479, 60] on icon at bounding box center [478, 61] width 5 height 5
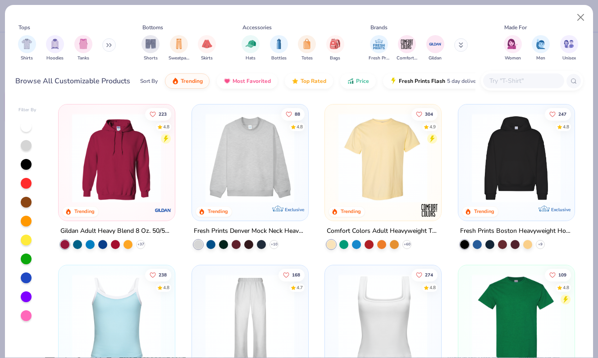
click at [106, 43] on button at bounding box center [109, 45] width 14 height 14
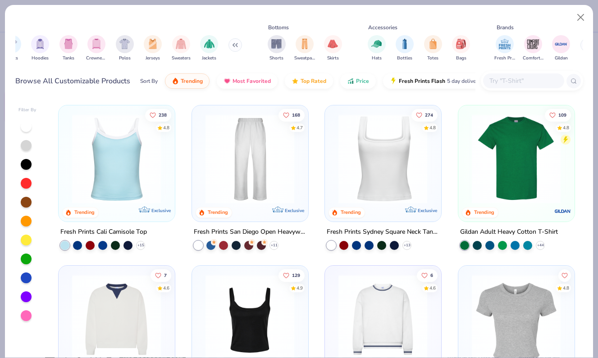
scroll to position [151, 0]
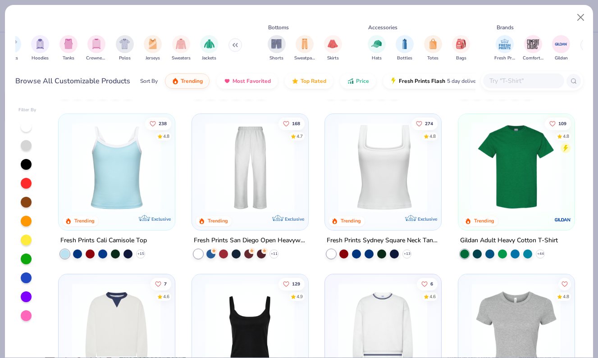
click at [121, 174] on img at bounding box center [117, 167] width 98 height 89
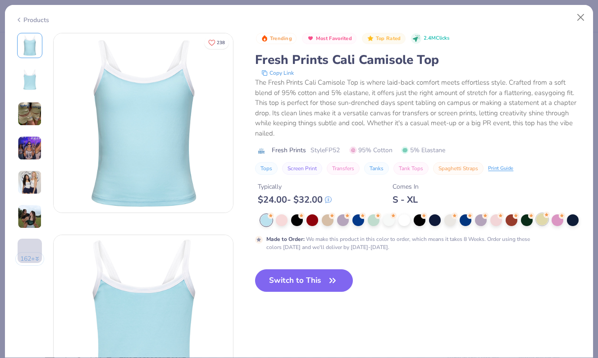
click at [541, 222] on div at bounding box center [542, 219] width 12 height 12
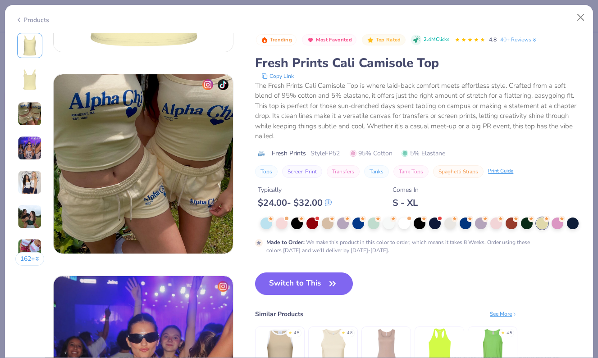
scroll to position [77, 0]
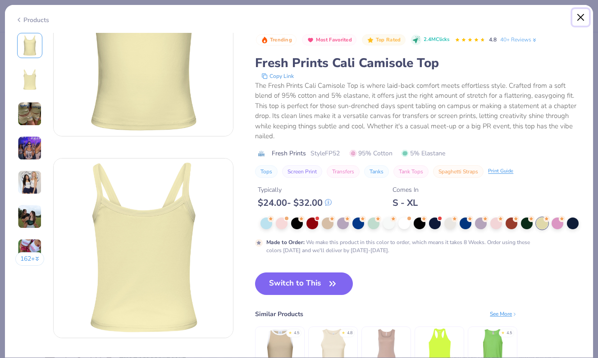
click at [581, 14] on button "Close" at bounding box center [580, 17] width 17 height 17
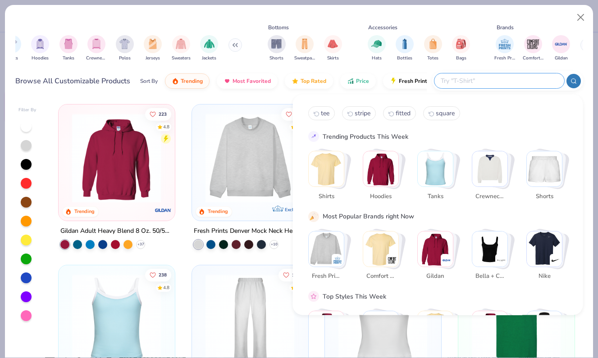
click at [508, 78] on input "text" at bounding box center [499, 81] width 118 height 10
type input "t"
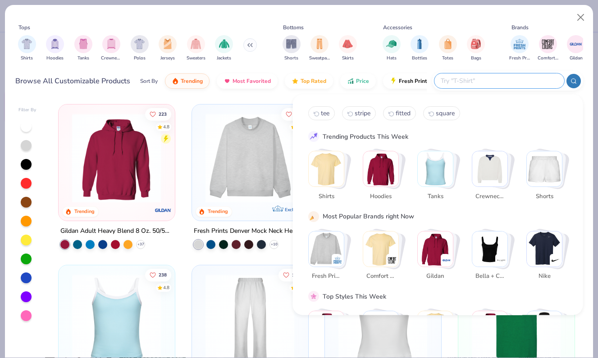
click at [26, 46] on img "filter for Shirts" at bounding box center [27, 44] width 10 height 10
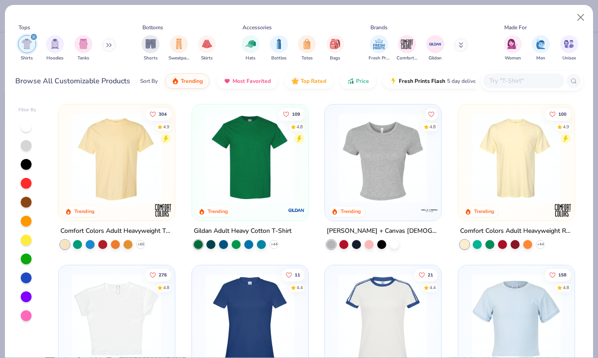
click at [376, 179] on img at bounding box center [383, 157] width 98 height 89
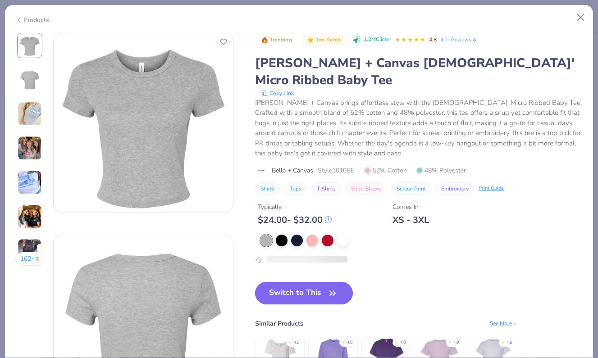
click at [298, 282] on button "Switch to This" at bounding box center [304, 293] width 98 height 23
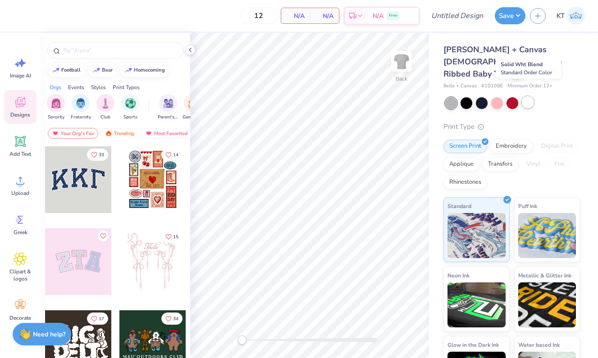
click at [527, 96] on div at bounding box center [528, 102] width 12 height 12
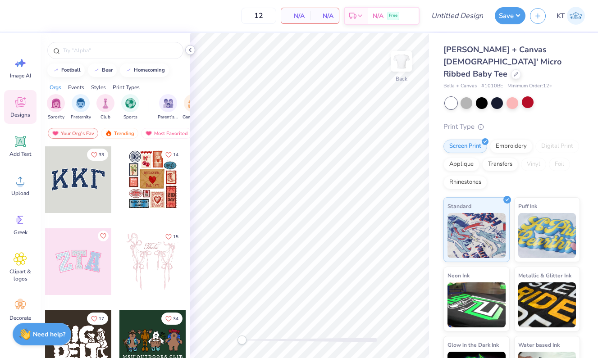
click at [191, 51] on icon at bounding box center [189, 49] width 7 height 7
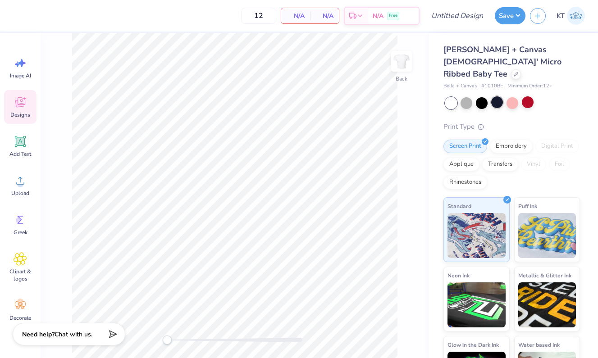
click at [491, 96] on div at bounding box center [497, 102] width 12 height 12
click at [529, 96] on div at bounding box center [528, 102] width 12 height 12
click at [19, 182] on circle at bounding box center [20, 184] width 6 height 6
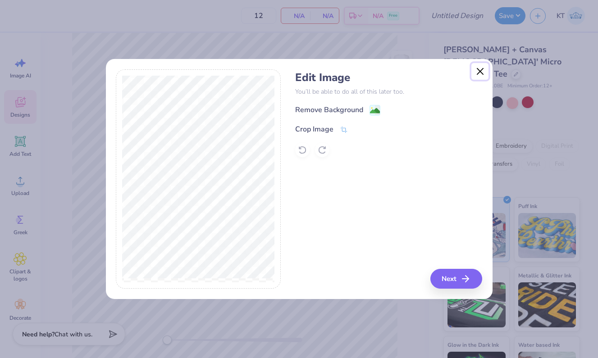
click at [476, 69] on button "Close" at bounding box center [479, 71] width 17 height 17
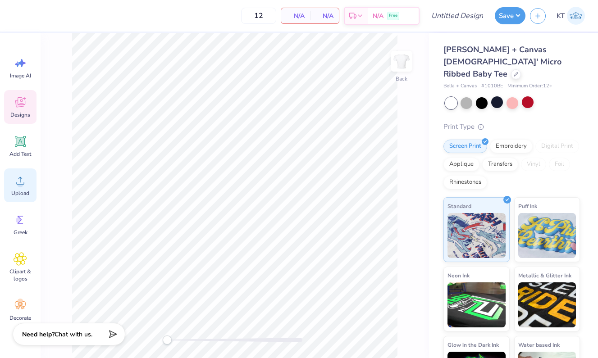
click at [25, 187] on div "Upload" at bounding box center [20, 185] width 32 height 34
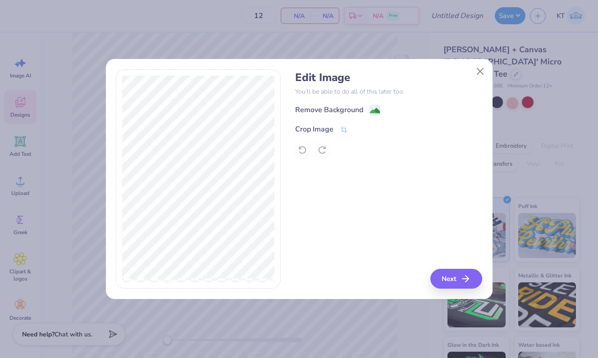
click at [379, 117] on div "Remove Background Crop Image" at bounding box center [388, 130] width 187 height 53
click at [373, 113] on image at bounding box center [375, 112] width 10 height 10
click at [454, 277] on button "Next" at bounding box center [457, 279] width 52 height 20
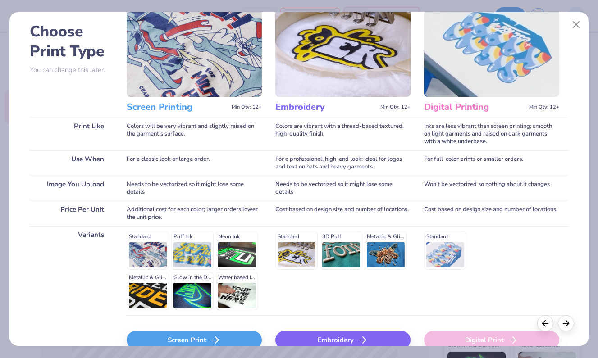
scroll to position [91, 0]
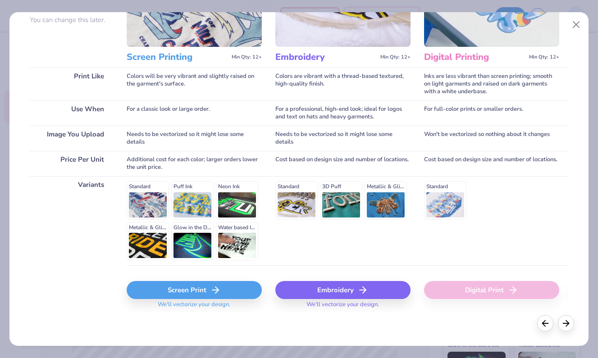
click at [209, 289] on div "Screen Print" at bounding box center [194, 290] width 135 height 18
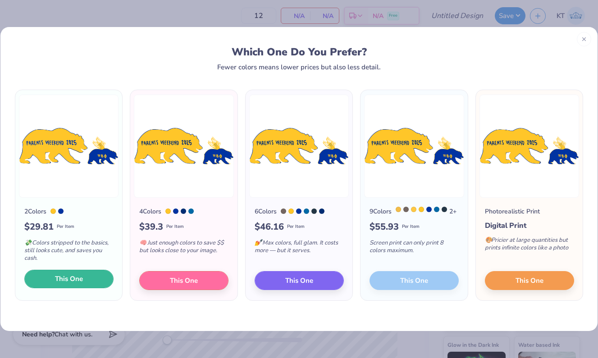
click at [96, 284] on button "This One" at bounding box center [68, 279] width 89 height 19
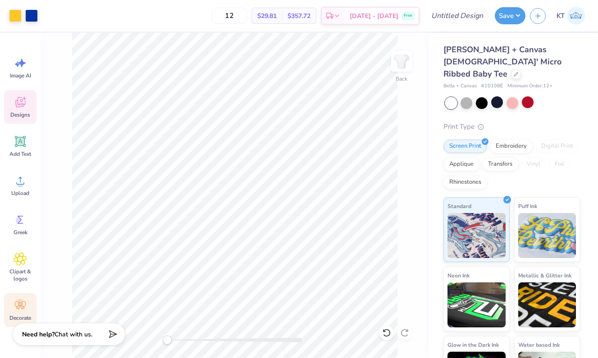
click at [23, 308] on icon at bounding box center [20, 305] width 11 height 8
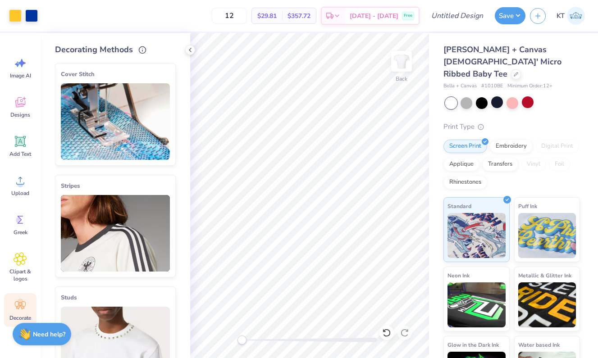
click at [122, 221] on img at bounding box center [115, 233] width 109 height 77
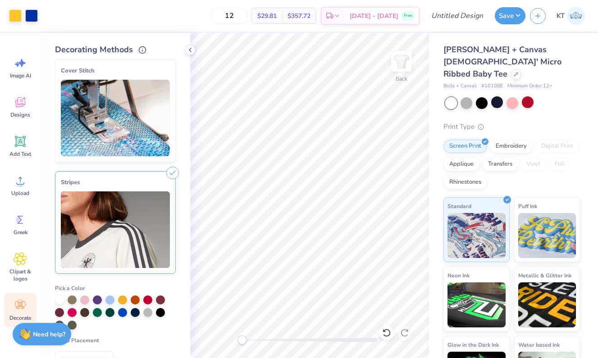
scroll to position [0, 0]
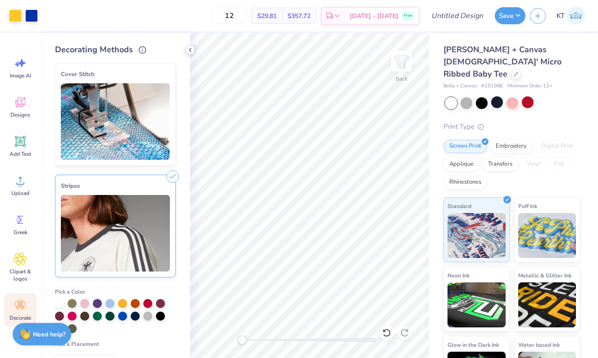
click at [189, 50] on polyline at bounding box center [190, 50] width 2 height 4
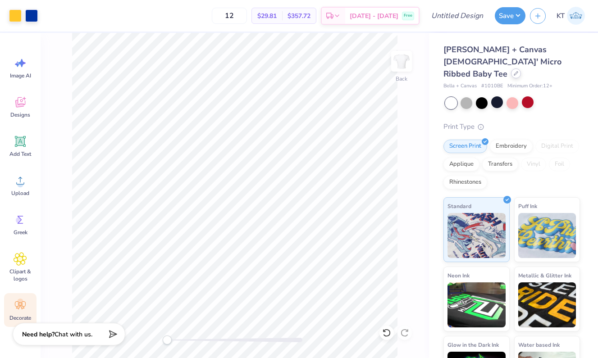
click at [513, 71] on icon at bounding box center [515, 73] width 5 height 5
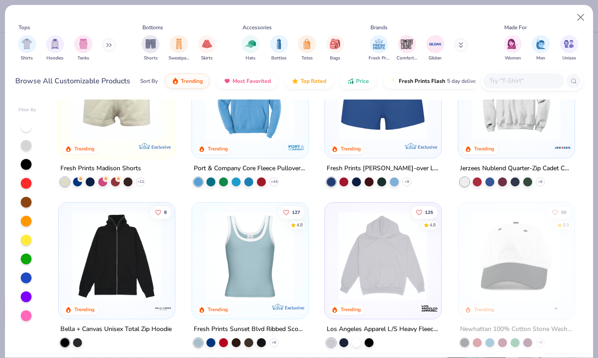
scroll to position [722, 0]
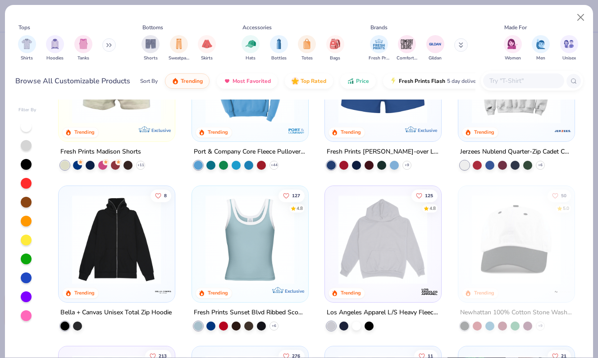
click at [278, 269] on img at bounding box center [250, 239] width 98 height 89
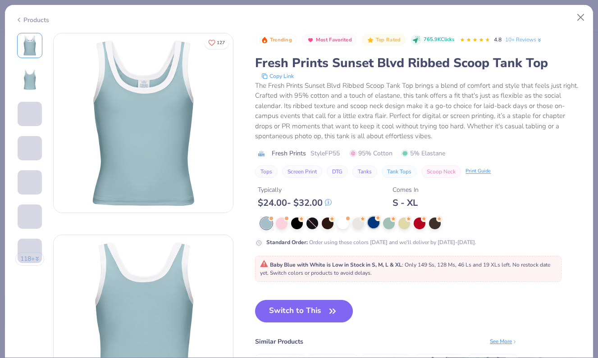
click at [375, 227] on div at bounding box center [374, 223] width 12 height 12
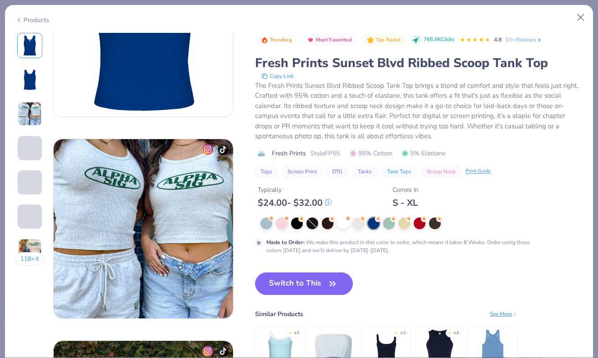
scroll to position [100, 0]
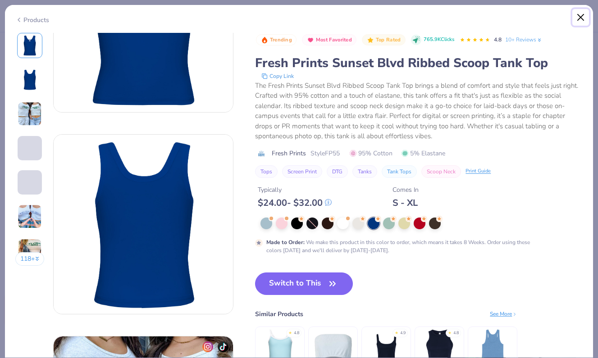
click at [580, 15] on button "Close" at bounding box center [580, 17] width 17 height 17
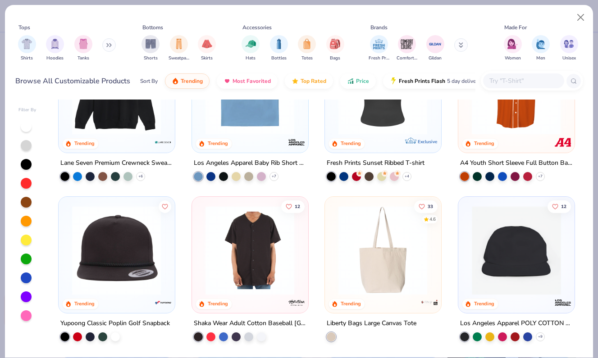
scroll to position [2202, 0]
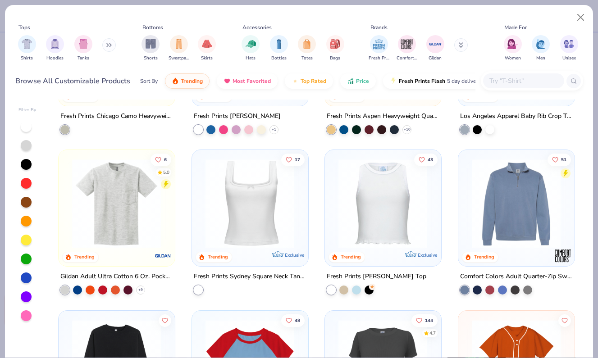
click at [272, 226] on img at bounding box center [250, 203] width 98 height 89
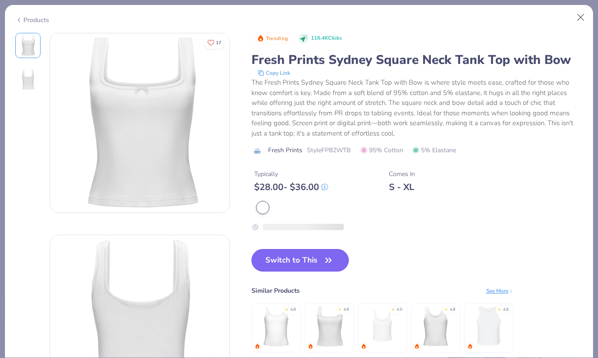
click at [272, 265] on button "Switch to This" at bounding box center [300, 260] width 98 height 23
type input "50"
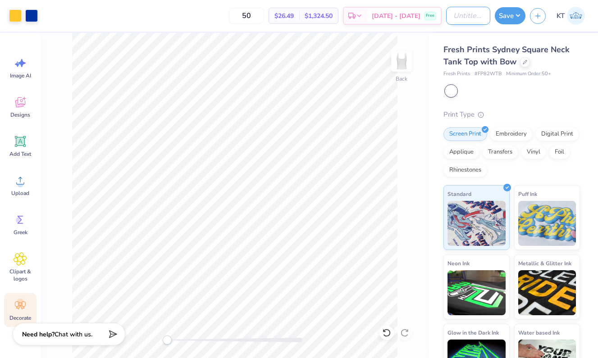
click at [463, 12] on input "Design Title" at bounding box center [468, 16] width 44 height 18
drag, startPoint x: 474, startPoint y: 15, endPoint x: 544, endPoint y: 16, distance: 69.4
click at [544, 16] on div "Art colors 50 $26.49 Per Item $1,324.50 Total Est. Delivery Sep 21 - 24 Free De…" at bounding box center [299, 16] width 598 height 32
click at [473, 17] on input "Pi Phi - Parents' Weekend tees #1" at bounding box center [468, 16] width 44 height 18
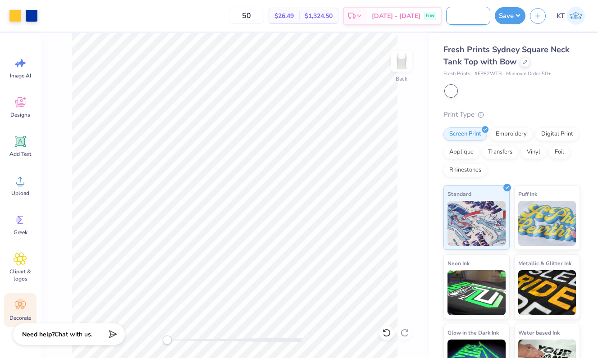
scroll to position [0, 77]
type input "Pi Phi - Parents' Weekend tank #1"
click at [526, 64] on div at bounding box center [525, 61] width 10 height 10
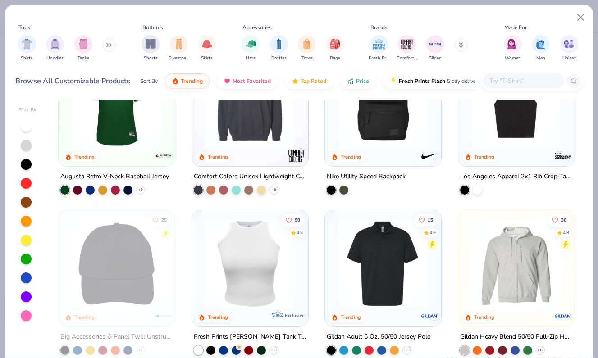
scroll to position [1946, 0]
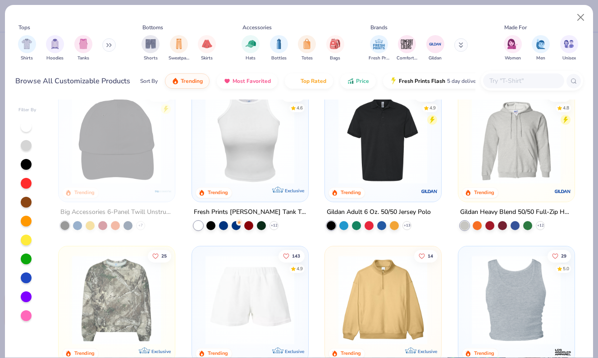
click at [535, 79] on input "text" at bounding box center [522, 81] width 69 height 10
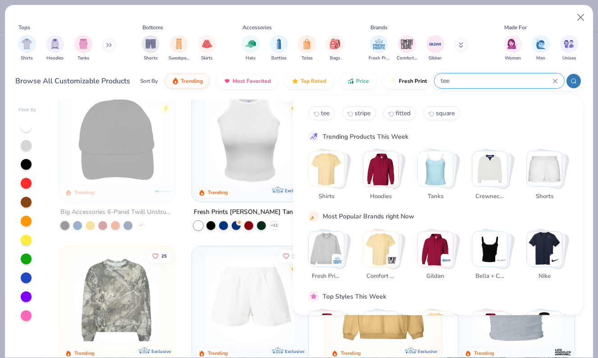
type input "tee"
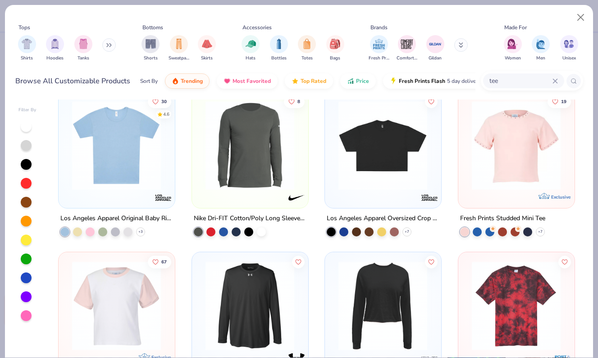
scroll to position [0, 0]
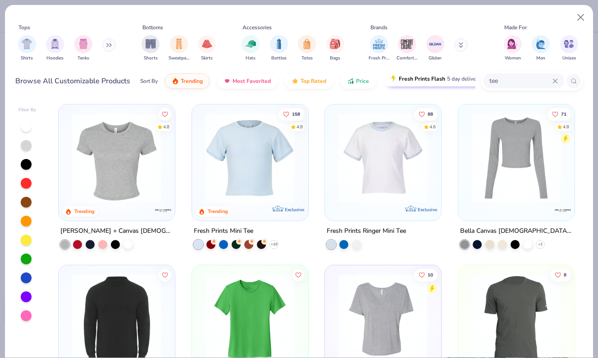
drag, startPoint x: 510, startPoint y: 81, endPoint x: 458, endPoint y: 74, distance: 52.2
click at [459, 74] on div "Browse All Customizable Products Sort By Trending Most Favorited Top Rated Pric…" at bounding box center [298, 80] width 567 height 25
type input "tank"
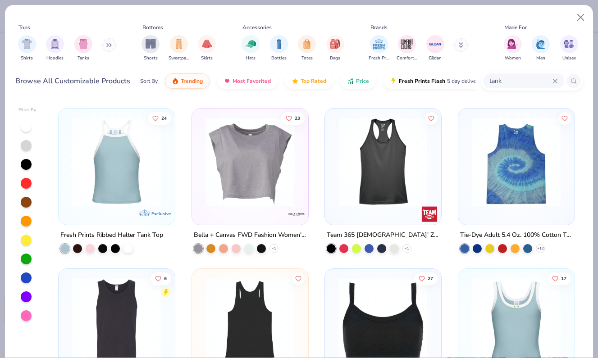
scroll to position [474, 0]
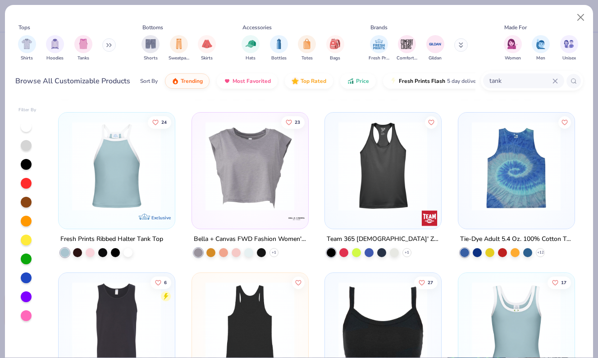
click at [134, 172] on img at bounding box center [117, 165] width 98 height 89
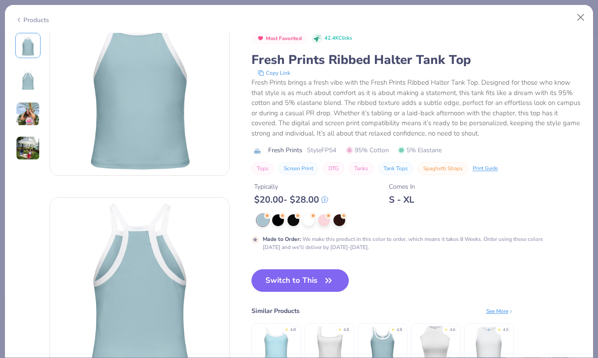
scroll to position [38, 0]
click at [302, 288] on button "Switch to This" at bounding box center [300, 280] width 98 height 23
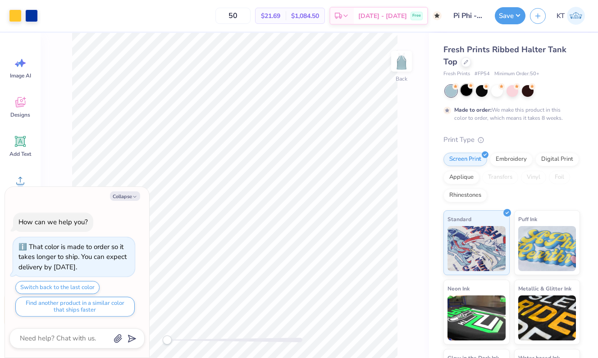
click at [467, 94] on div at bounding box center [466, 90] width 12 height 12
click at [484, 91] on div at bounding box center [482, 90] width 12 height 12
click at [527, 90] on div at bounding box center [528, 90] width 12 height 12
click at [511, 90] on div at bounding box center [512, 90] width 12 height 12
click at [482, 94] on div at bounding box center [482, 90] width 12 height 12
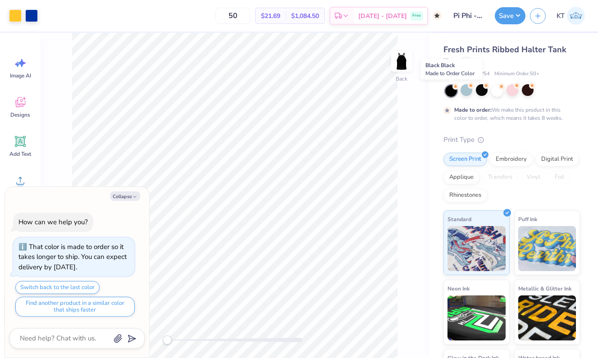
click at [450, 95] on div at bounding box center [451, 91] width 12 height 12
click at [527, 90] on div at bounding box center [528, 90] width 12 height 12
click at [481, 91] on div at bounding box center [482, 90] width 12 height 12
click at [495, 92] on div at bounding box center [497, 90] width 12 height 12
click at [119, 193] on button "Collapse" at bounding box center [125, 195] width 30 height 9
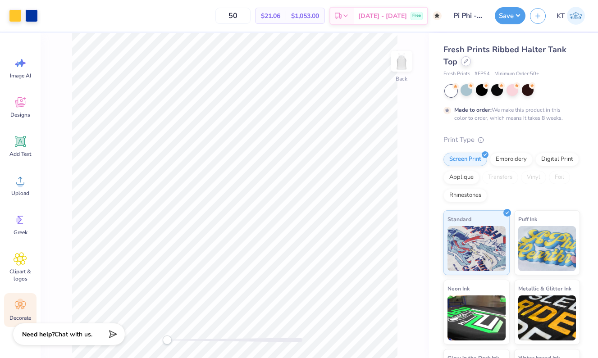
click at [467, 62] on icon at bounding box center [465, 61] width 5 height 5
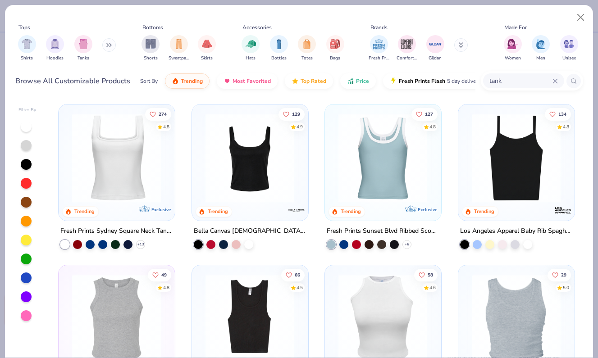
click at [374, 186] on img at bounding box center [383, 157] width 98 height 89
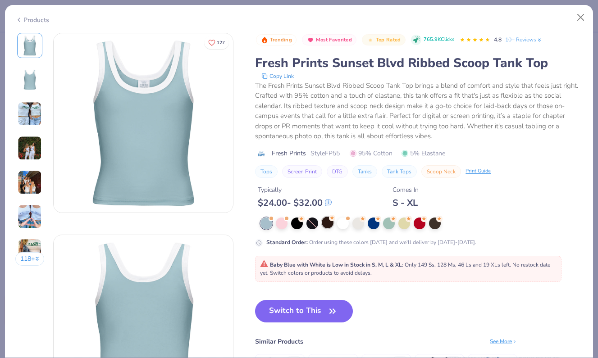
click at [331, 225] on div at bounding box center [328, 223] width 12 height 12
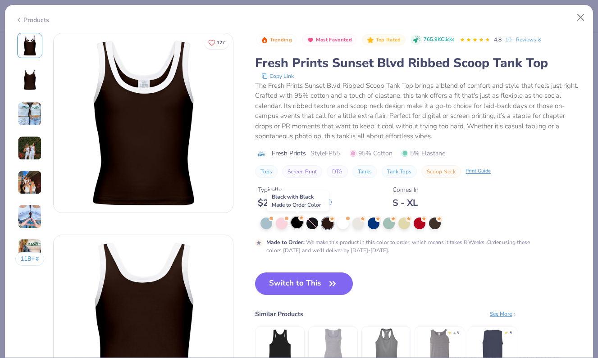
click at [299, 220] on icon at bounding box center [301, 218] width 6 height 6
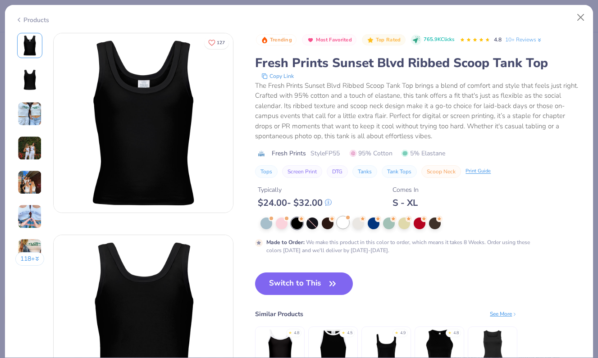
click at [345, 227] on div at bounding box center [343, 223] width 12 height 12
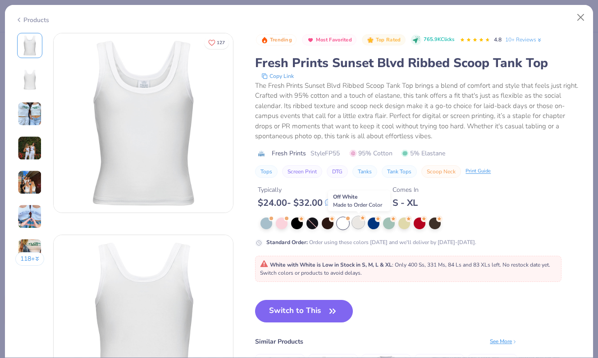
click at [359, 228] on div at bounding box center [358, 223] width 12 height 12
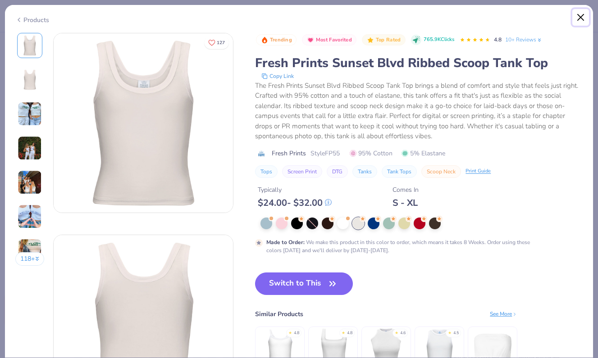
click at [584, 21] on button "Close" at bounding box center [580, 17] width 17 height 17
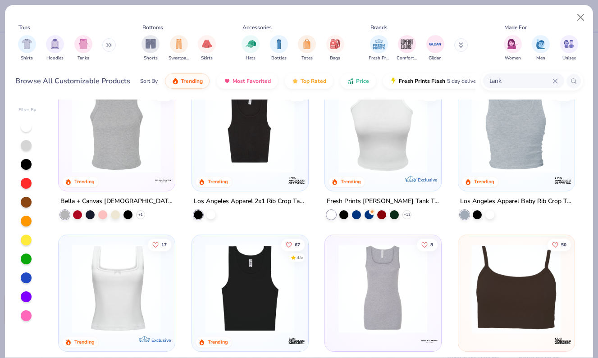
scroll to position [194, 0]
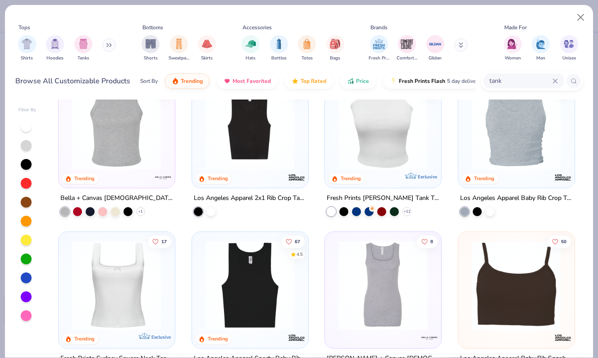
click at [391, 173] on div at bounding box center [382, 127] width 107 height 103
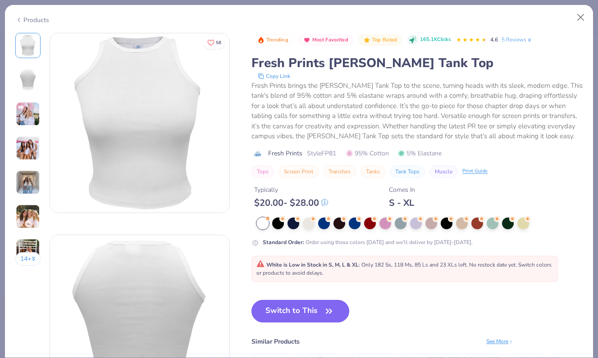
click at [295, 310] on button "Switch to This" at bounding box center [300, 311] width 98 height 23
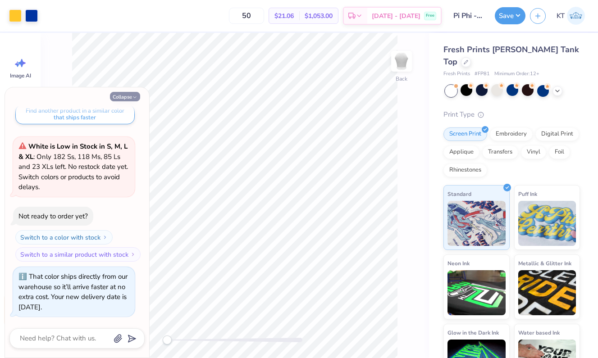
click at [136, 95] on icon "button" at bounding box center [134, 97] width 5 height 5
type textarea "x"
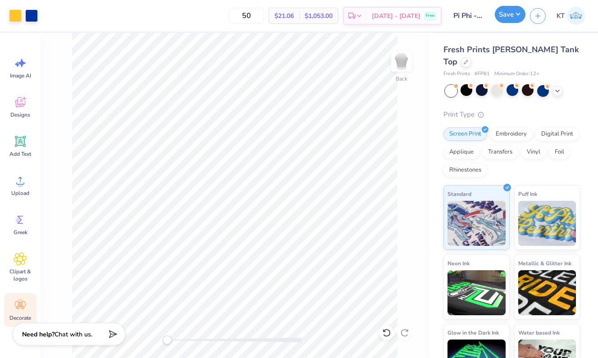
click at [510, 14] on button "Save" at bounding box center [510, 14] width 31 height 17
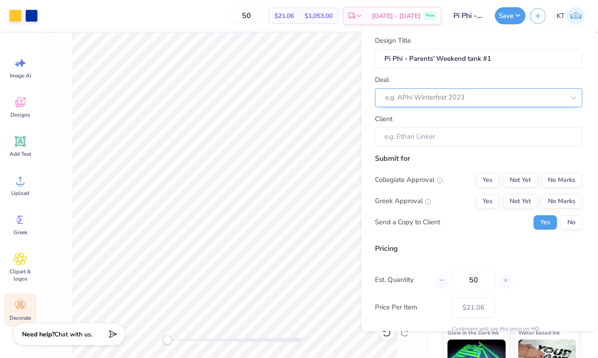
click at [442, 98] on div at bounding box center [474, 97] width 179 height 12
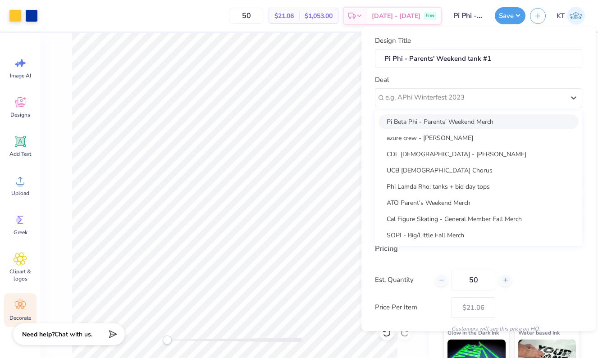
click at [441, 119] on div "Pi Beta Phi - Parents' Weekend Merch" at bounding box center [478, 121] width 200 height 15
type input "Catie Hinkle"
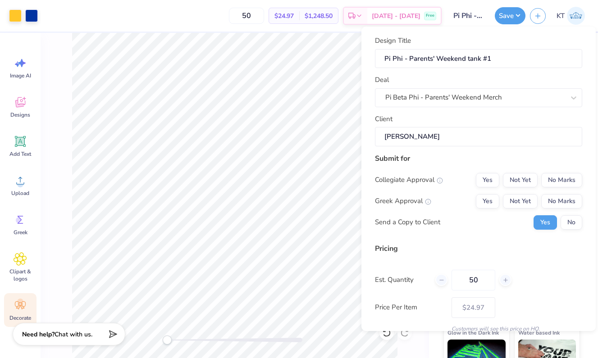
scroll to position [9, 0]
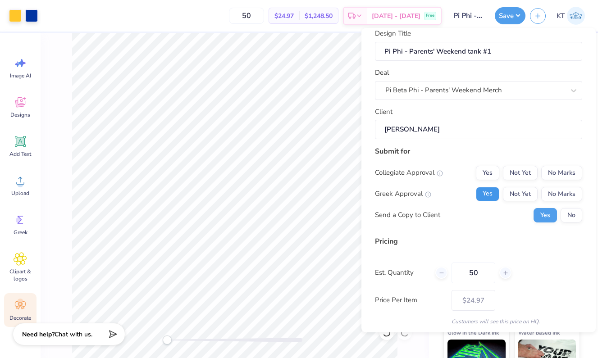
click at [489, 194] on button "Yes" at bounding box center [487, 194] width 23 height 14
click at [550, 175] on button "No Marks" at bounding box center [561, 173] width 41 height 14
click at [570, 219] on button "No" at bounding box center [571, 215] width 22 height 14
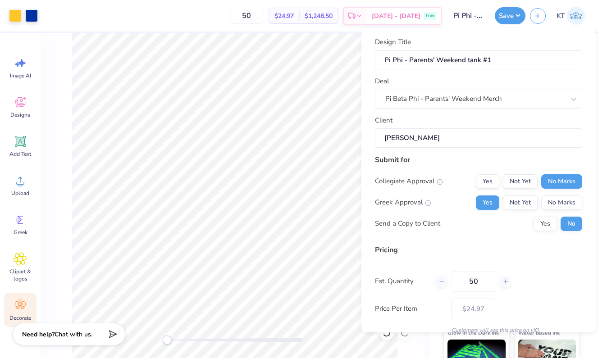
scroll to position [39, 0]
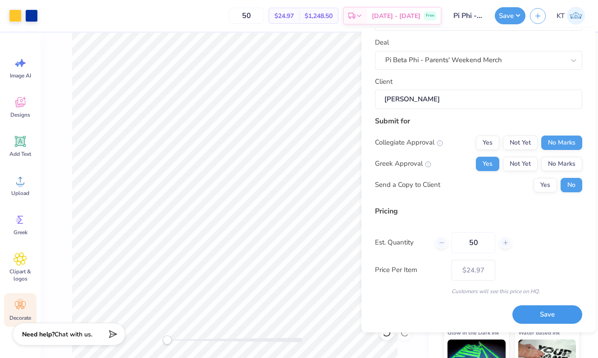
click at [535, 313] on button "Save" at bounding box center [547, 314] width 70 height 18
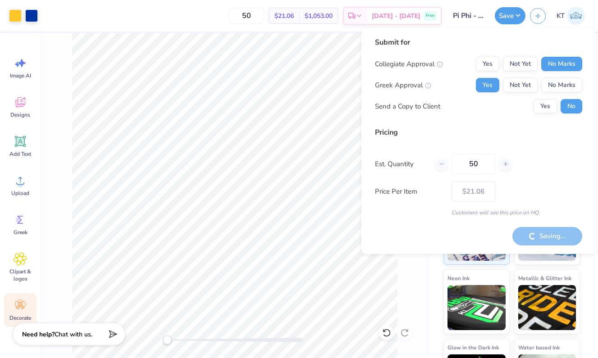
type input "– –"
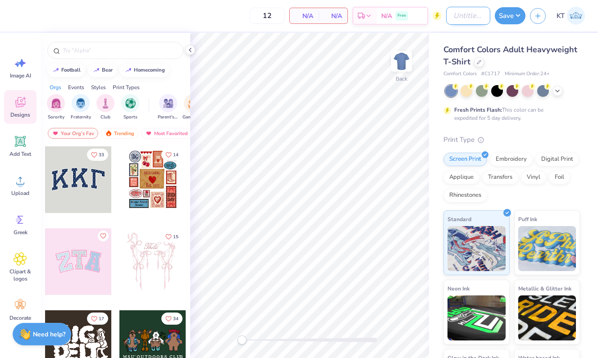
click at [462, 17] on input "Design Title" at bounding box center [468, 16] width 44 height 18
drag, startPoint x: 473, startPoint y: 14, endPoint x: 556, endPoint y: 14, distance: 82.9
click at [556, 14] on div "12 N/A Per Item N/A Total Est. Delivery N/A Free Design Title Pi Phi - Parents'…" at bounding box center [299, 16] width 598 height 32
click at [481, 16] on input "Pi Phi - Parents' Weekend tees #1" at bounding box center [468, 16] width 44 height 18
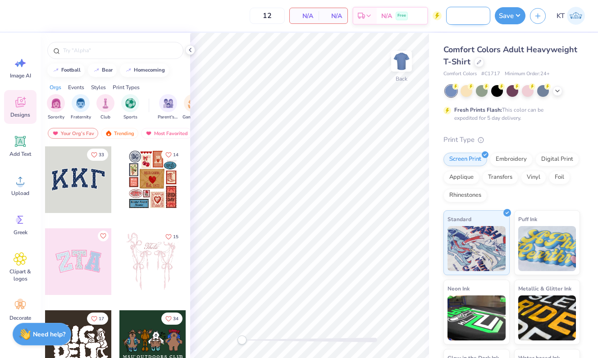
click at [472, 17] on input "Pi Phi - Parents' Weekend tees #2" at bounding box center [468, 16] width 44 height 18
type input "Pi Phi - Parents' Weekend tank #2"
click at [191, 52] on icon at bounding box center [189, 49] width 7 height 7
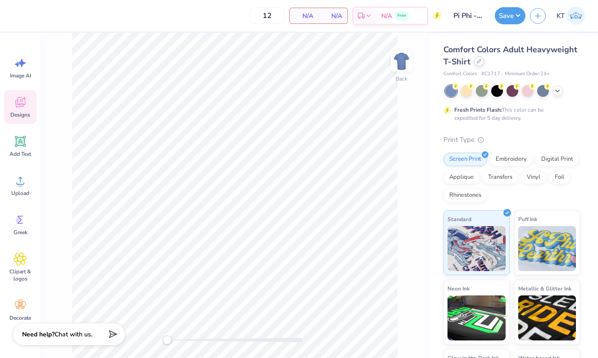
click at [477, 58] on div at bounding box center [479, 61] width 10 height 10
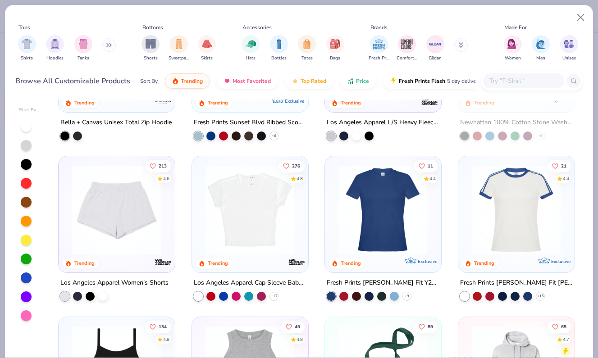
scroll to position [912, 0]
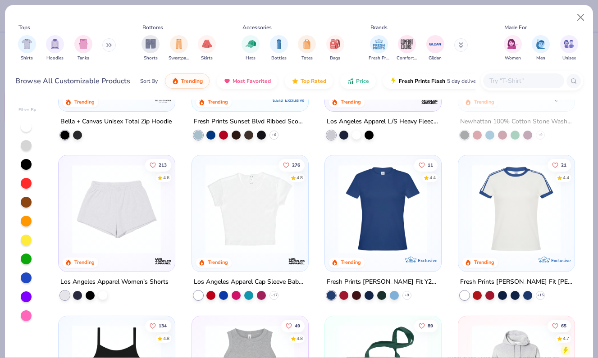
click at [243, 213] on img at bounding box center [250, 208] width 98 height 89
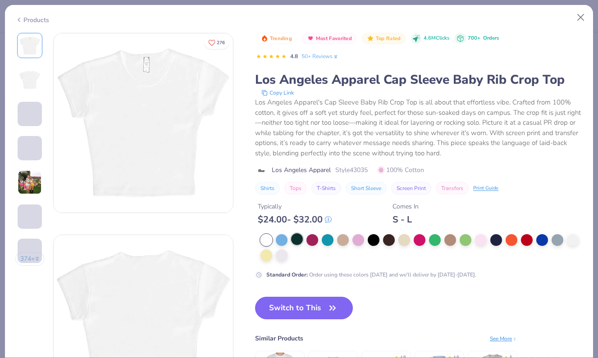
click at [292, 242] on div at bounding box center [297, 239] width 12 height 12
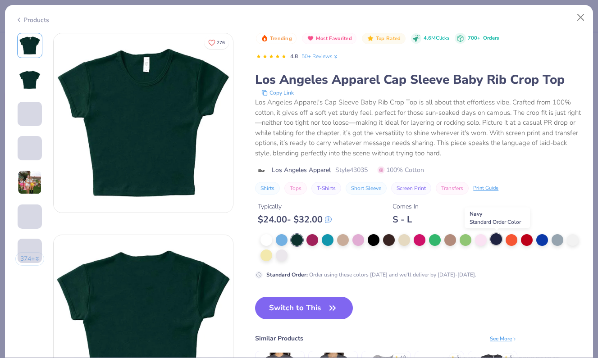
click at [494, 241] on div at bounding box center [496, 239] width 12 height 12
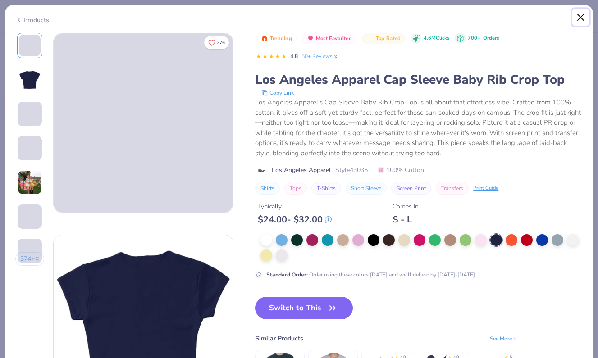
click at [577, 15] on button "Close" at bounding box center [580, 17] width 17 height 17
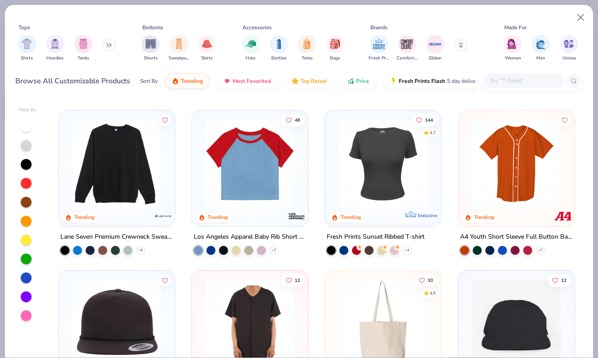
scroll to position [2402, 0]
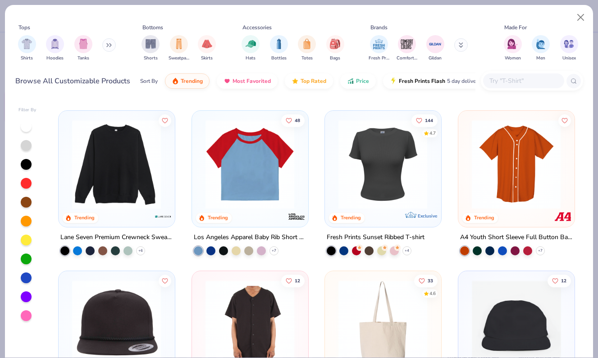
click at [363, 201] on img at bounding box center [383, 163] width 98 height 89
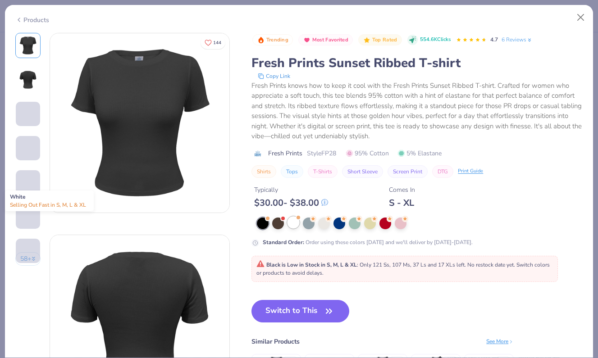
click at [291, 227] on div at bounding box center [293, 223] width 12 height 12
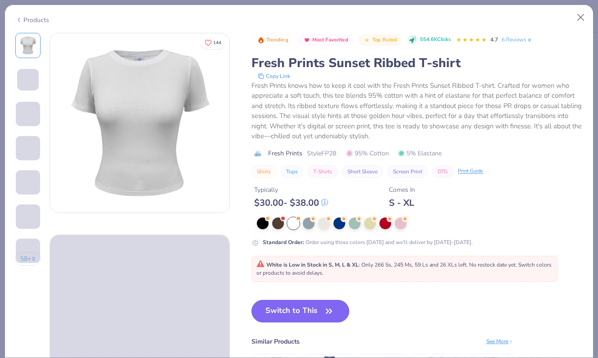
click at [277, 318] on button "Switch to This" at bounding box center [300, 311] width 98 height 23
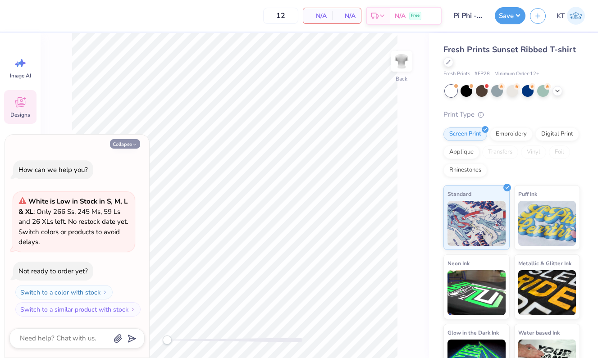
click at [126, 142] on button "Collapse" at bounding box center [125, 143] width 30 height 9
type textarea "x"
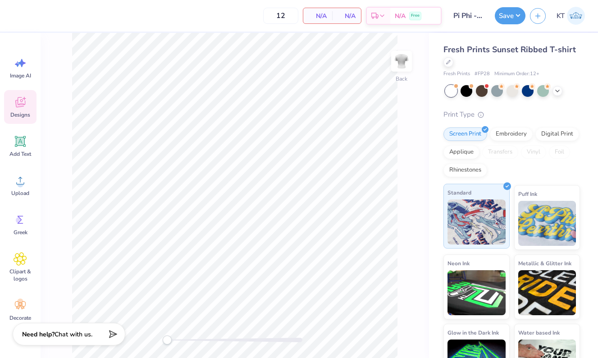
scroll to position [31, 0]
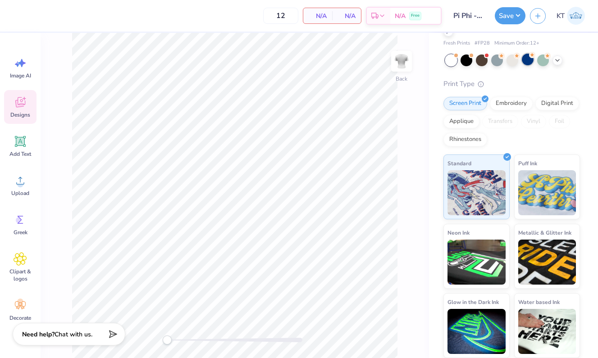
click at [530, 55] on circle at bounding box center [532, 55] width 6 height 6
type input "50"
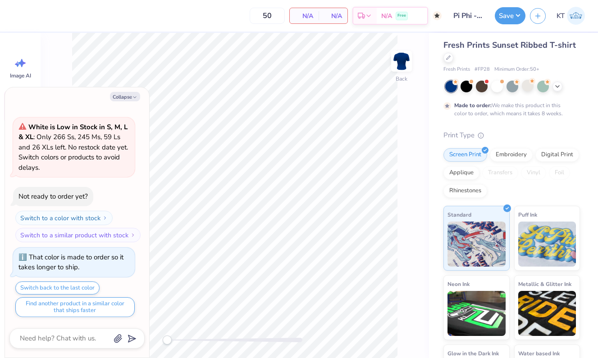
scroll to position [0, 0]
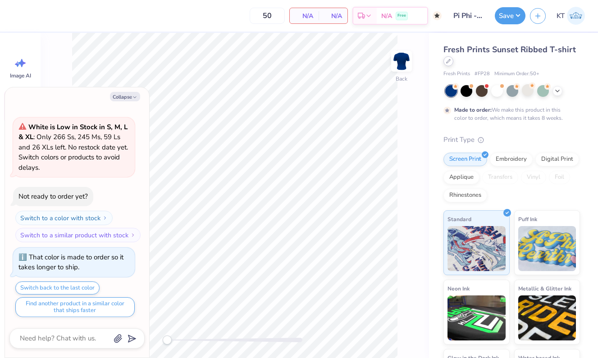
click at [447, 62] on icon at bounding box center [448, 61] width 4 height 4
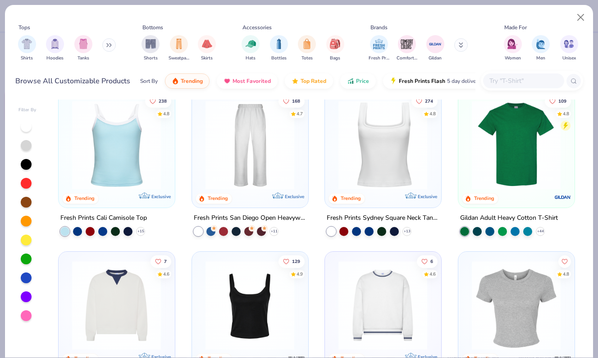
scroll to position [178, 0]
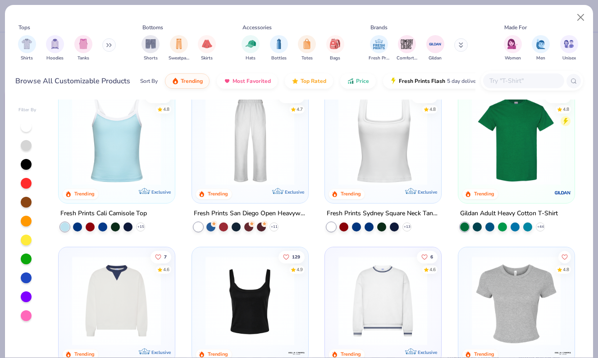
click at [122, 141] on img at bounding box center [117, 139] width 98 height 89
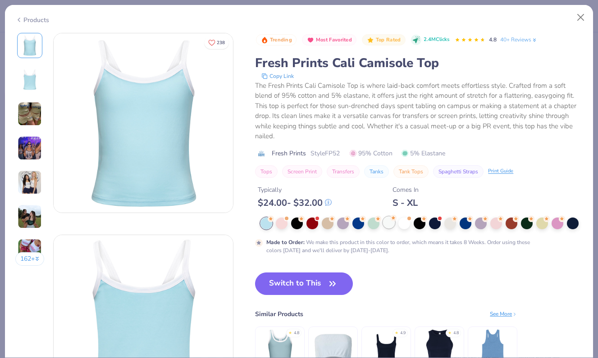
click at [391, 224] on div at bounding box center [389, 223] width 12 height 12
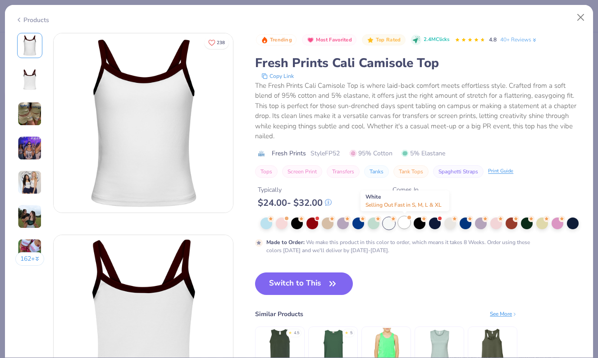
click at [402, 221] on div at bounding box center [404, 223] width 12 height 12
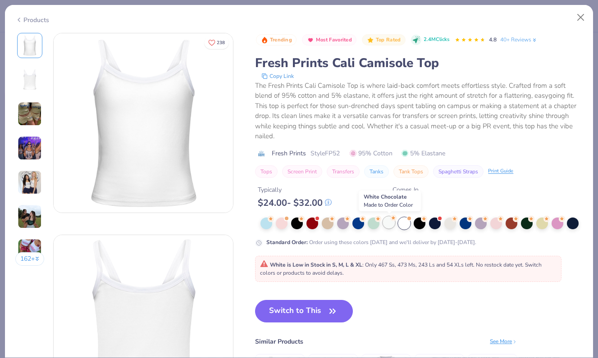
click at [387, 222] on div at bounding box center [389, 223] width 12 height 12
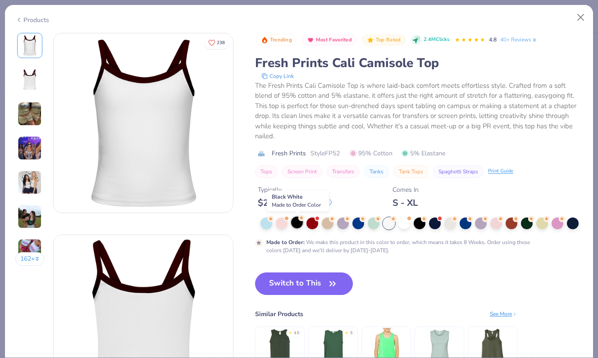
click at [298, 222] on div at bounding box center [297, 223] width 12 height 12
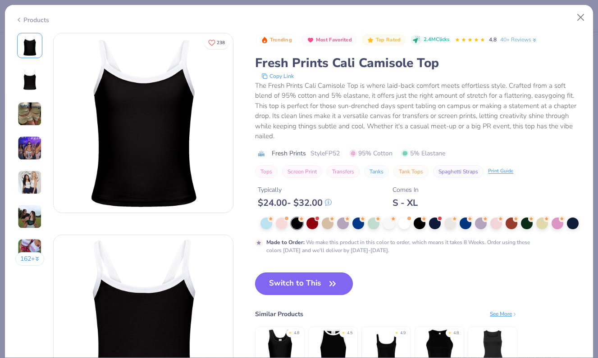
click at [306, 287] on button "Switch to This" at bounding box center [304, 283] width 98 height 23
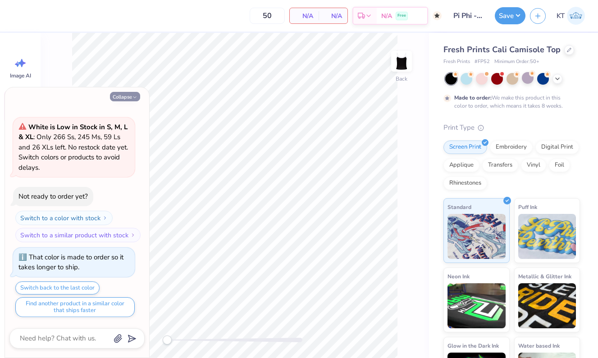
click at [138, 96] on button "Collapse" at bounding box center [125, 96] width 30 height 9
type textarea "x"
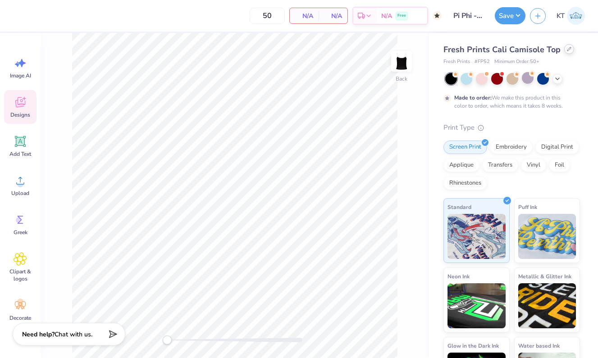
click at [569, 47] on div at bounding box center [569, 49] width 10 height 10
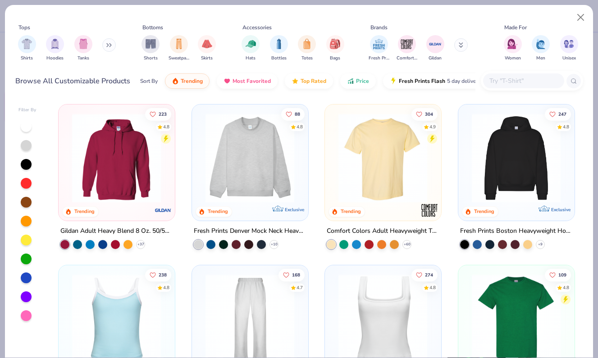
click at [504, 81] on input "text" at bounding box center [522, 81] width 69 height 10
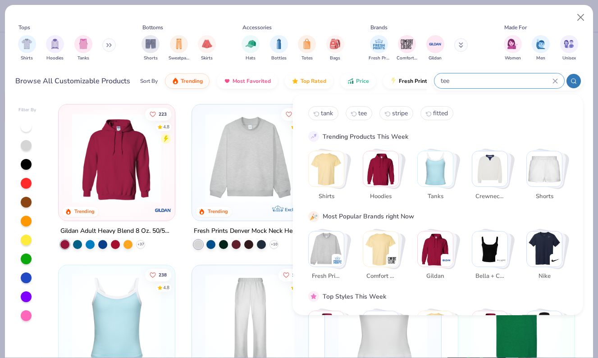
type input "tee"
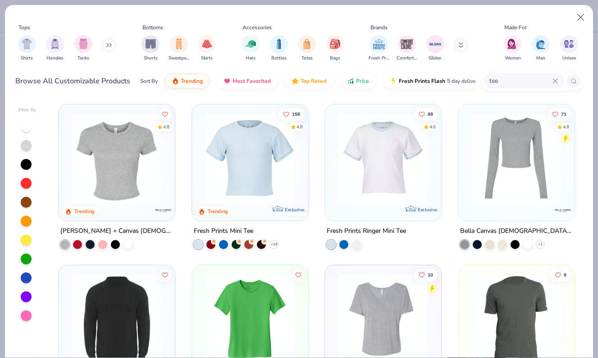
click at [87, 171] on img at bounding box center [117, 157] width 98 height 89
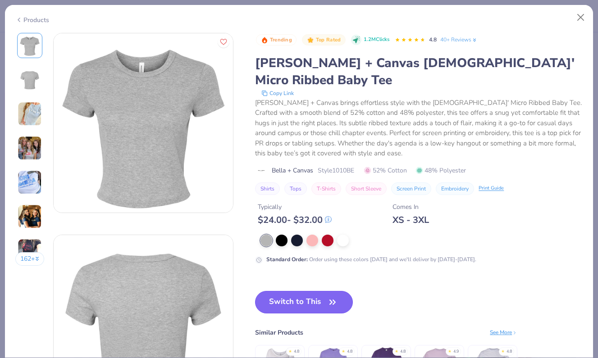
click at [306, 291] on button "Switch to This" at bounding box center [304, 302] width 98 height 23
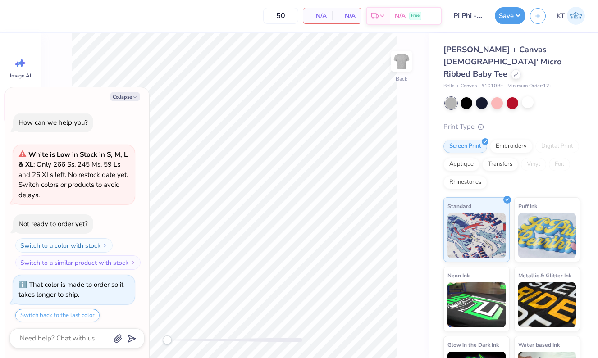
scroll to position [73, 0]
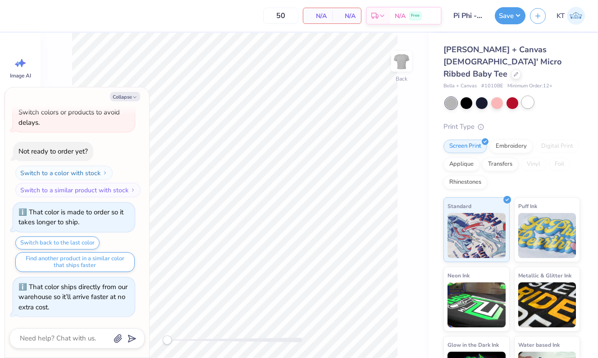
click at [522, 96] on div at bounding box center [528, 102] width 12 height 12
click at [129, 97] on button "Collapse" at bounding box center [125, 96] width 30 height 9
type textarea "x"
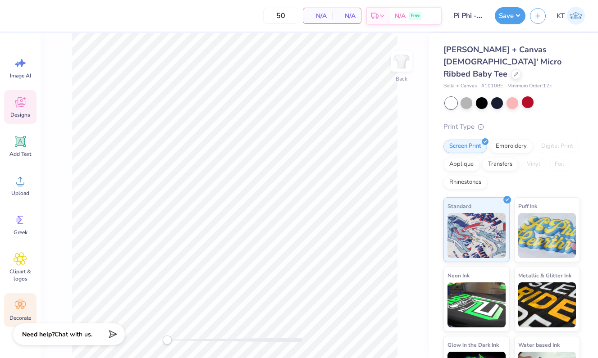
click at [20, 302] on circle at bounding box center [20, 302] width 6 height 6
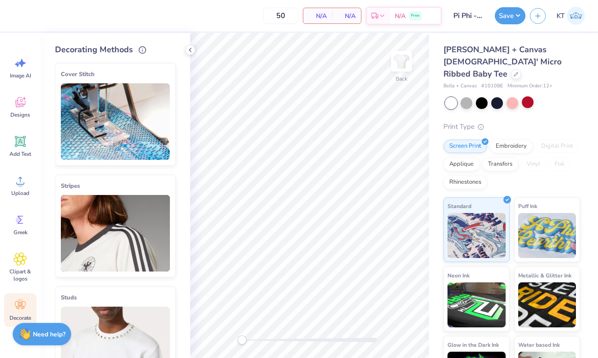
click at [73, 247] on img at bounding box center [115, 233] width 109 height 77
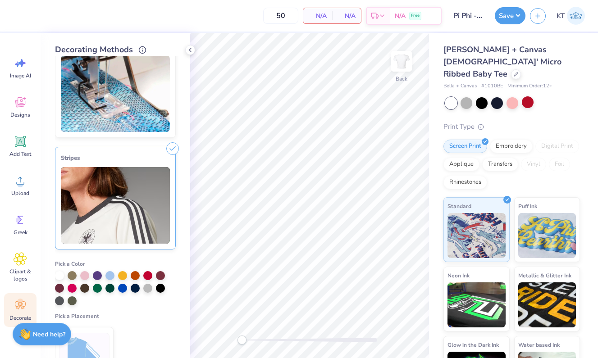
scroll to position [0, 0]
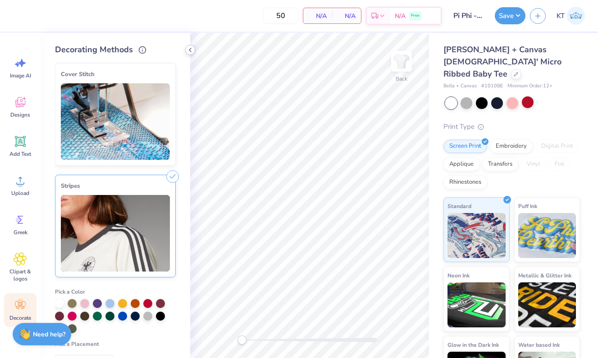
click at [191, 49] on icon at bounding box center [189, 49] width 7 height 7
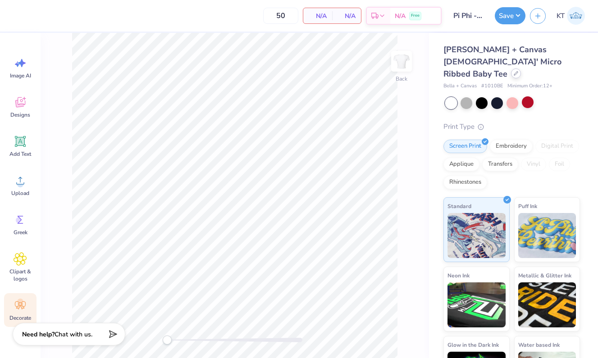
click at [511, 68] on div at bounding box center [516, 73] width 10 height 10
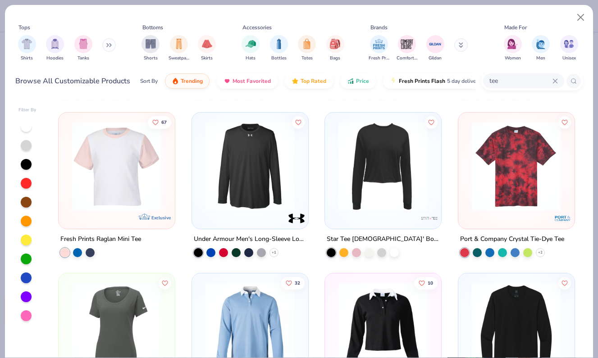
scroll to position [635, 0]
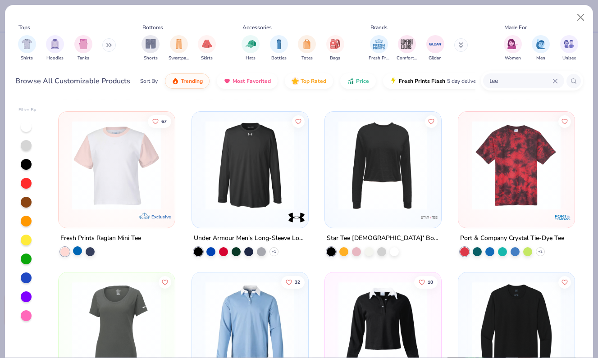
click at [79, 246] on div at bounding box center [77, 250] width 9 height 9
click at [91, 252] on div at bounding box center [90, 250] width 9 height 9
click at [134, 190] on img at bounding box center [117, 165] width 98 height 89
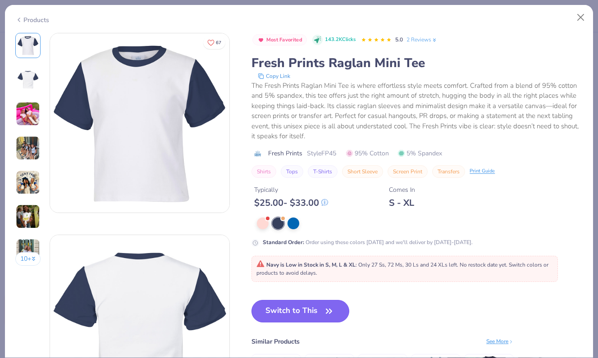
click at [279, 307] on button "Switch to This" at bounding box center [300, 311] width 98 height 23
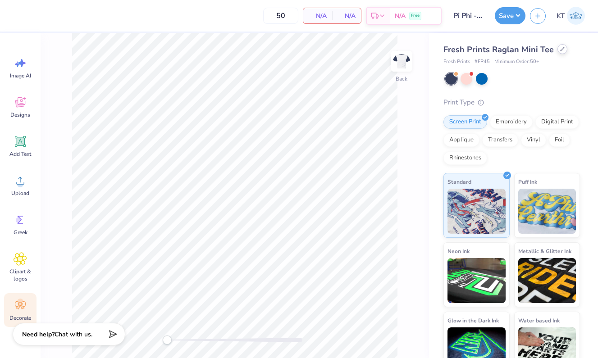
click at [559, 52] on div at bounding box center [562, 49] width 10 height 10
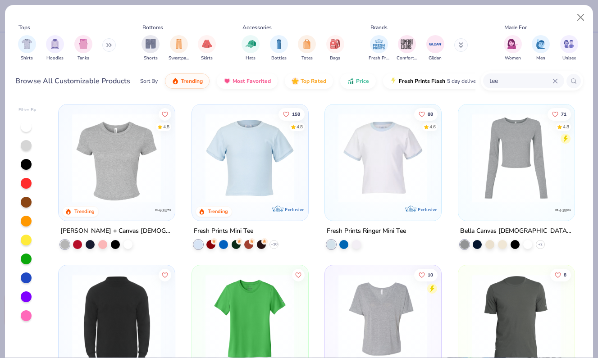
click at [508, 74] on div "tee" at bounding box center [523, 80] width 81 height 15
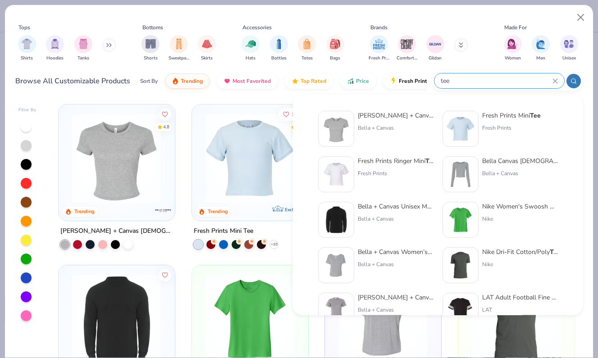
click at [554, 78] on div "tee" at bounding box center [499, 80] width 130 height 15
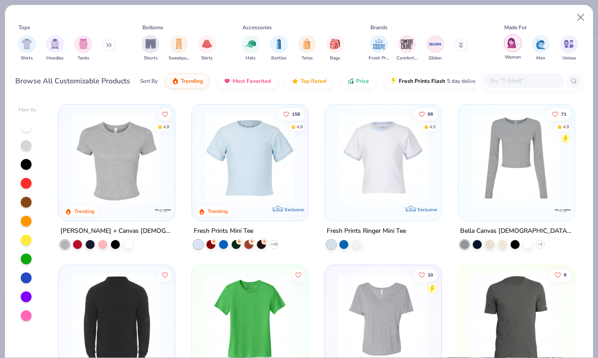
click at [507, 45] on img "filter for Women" at bounding box center [512, 43] width 10 height 10
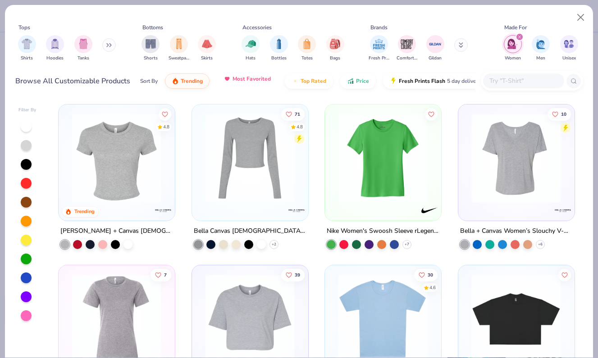
click at [239, 83] on button "Most Favorited" at bounding box center [247, 78] width 61 height 15
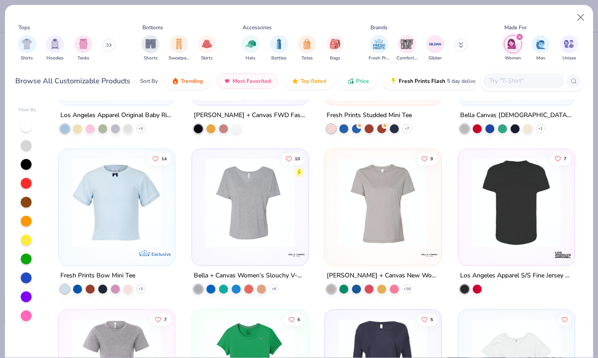
scroll to position [282, 0]
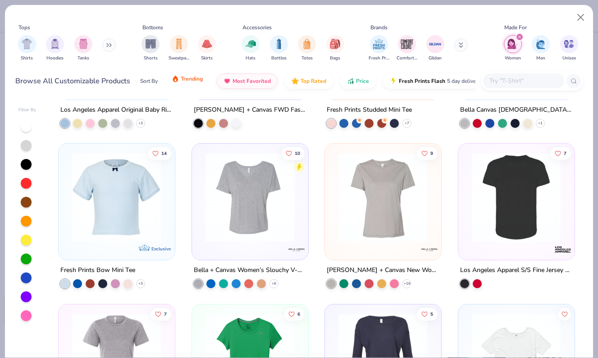
click at [194, 78] on span "Trending" at bounding box center [192, 78] width 22 height 7
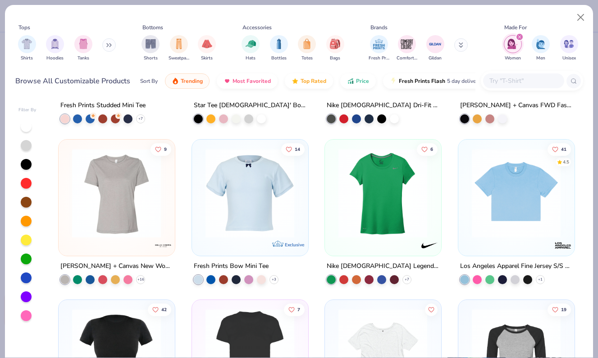
scroll to position [451, 0]
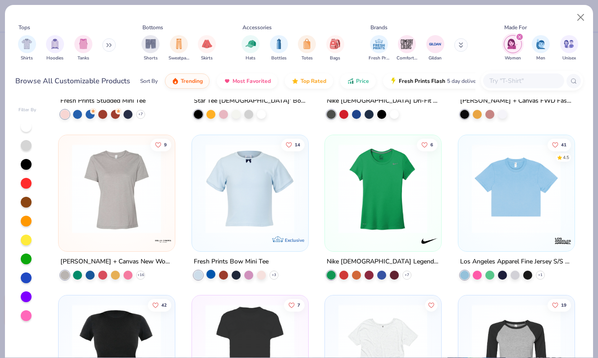
click at [210, 275] on div at bounding box center [210, 273] width 9 height 9
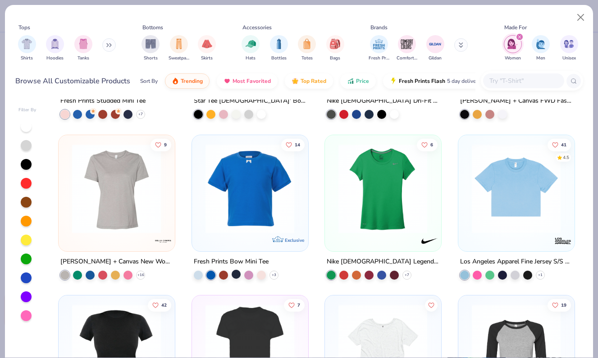
click at [237, 276] on div at bounding box center [235, 273] width 9 height 9
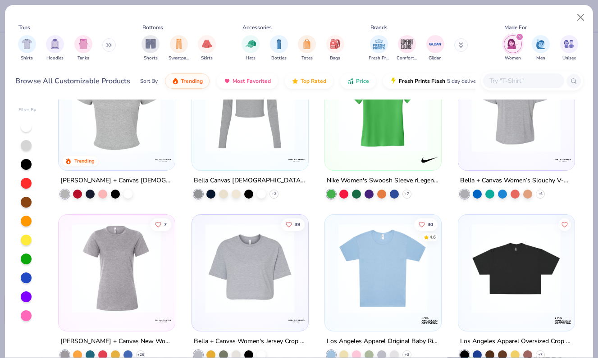
scroll to position [0, 0]
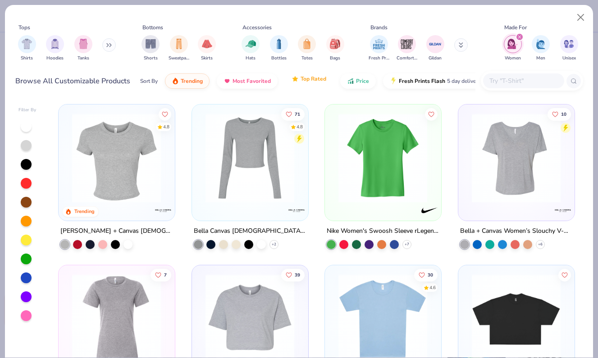
click at [316, 83] on button "Top Rated" at bounding box center [309, 78] width 48 height 15
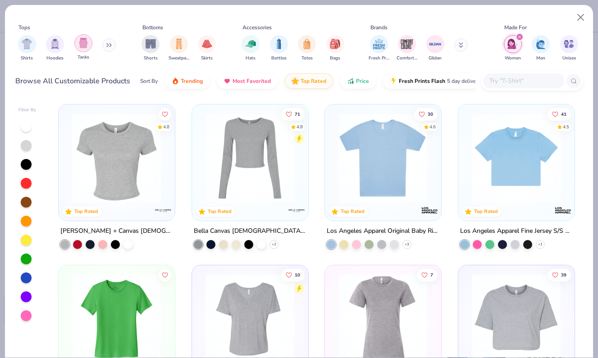
click at [85, 46] on img "filter for Tanks" at bounding box center [83, 43] width 10 height 10
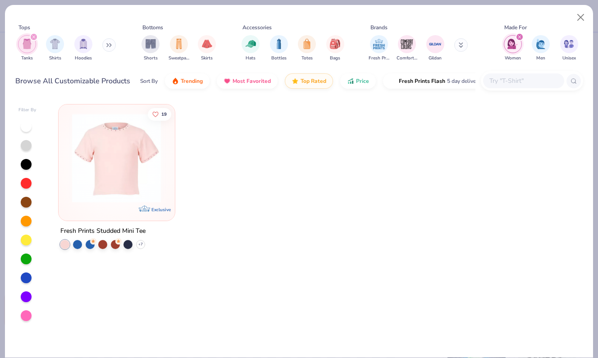
click at [521, 79] on input "text" at bounding box center [522, 81] width 69 height 10
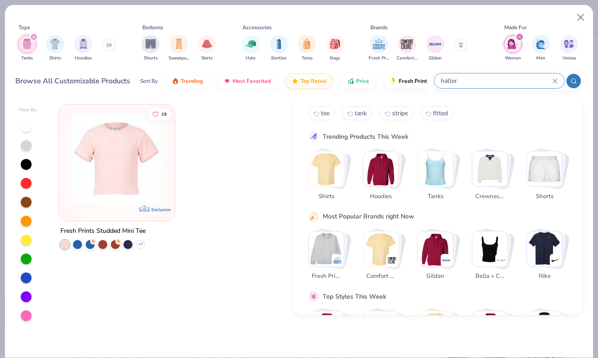
type input "halter"
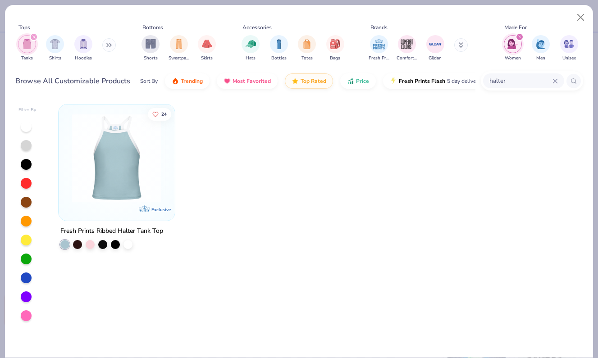
click at [135, 160] on img at bounding box center [117, 157] width 98 height 89
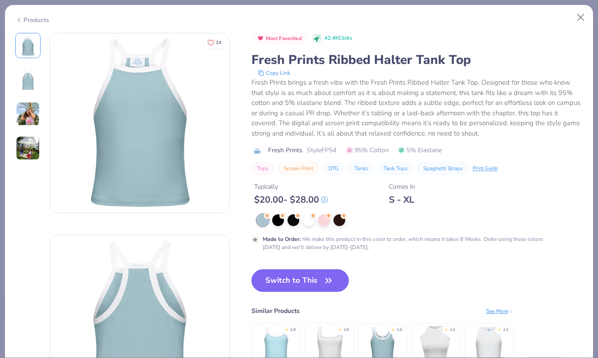
click at [290, 280] on button "Switch to This" at bounding box center [300, 280] width 98 height 23
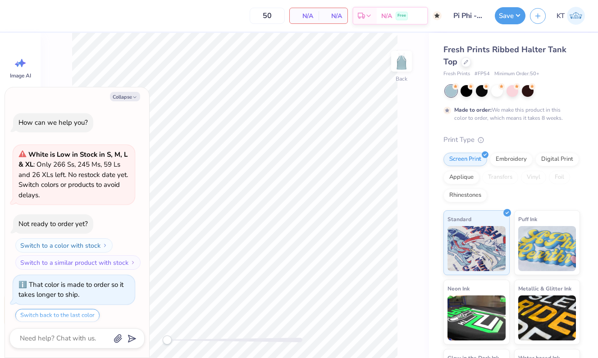
scroll to position [147, 0]
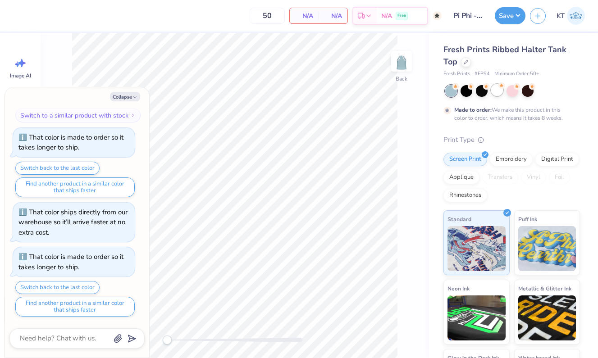
click at [495, 90] on div at bounding box center [497, 90] width 12 height 12
click at [127, 95] on button "Collapse" at bounding box center [125, 96] width 30 height 9
type textarea "x"
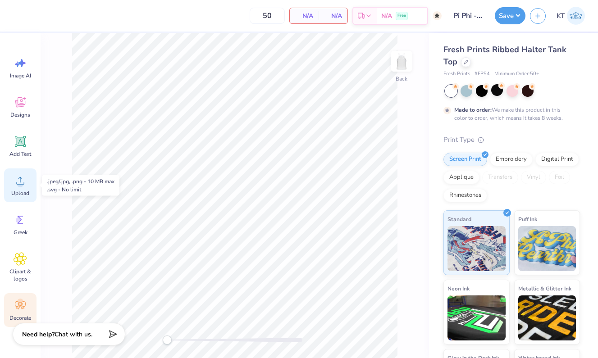
click at [23, 193] on span "Upload" at bounding box center [20, 193] width 18 height 7
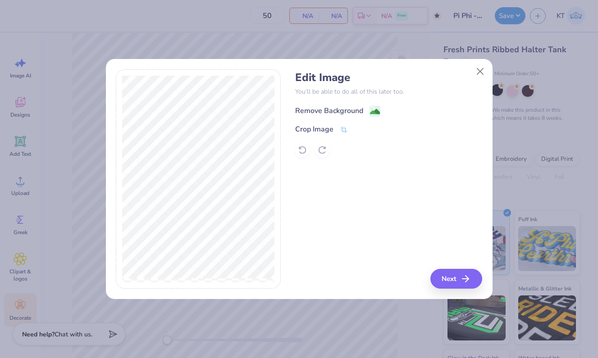
click at [372, 111] on image at bounding box center [375, 112] width 10 height 10
click at [458, 280] on button "Next" at bounding box center [457, 279] width 52 height 20
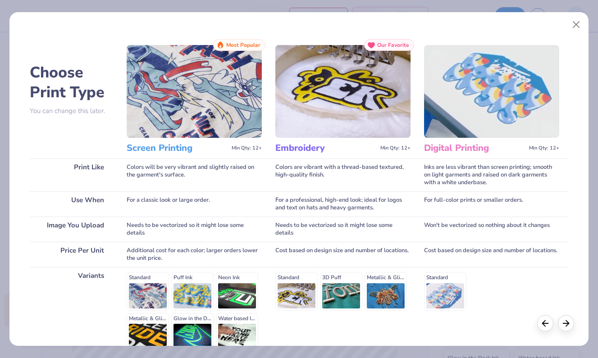
scroll to position [91, 0]
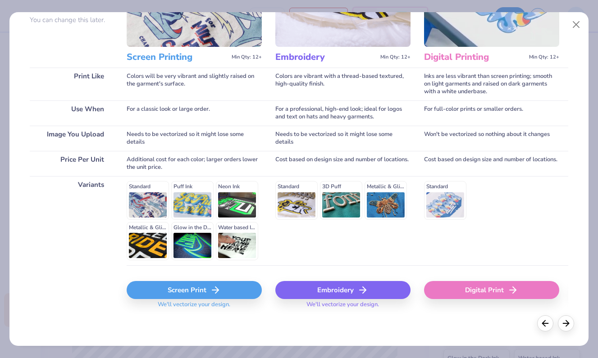
click at [230, 290] on div "Screen Print" at bounding box center [194, 290] width 135 height 18
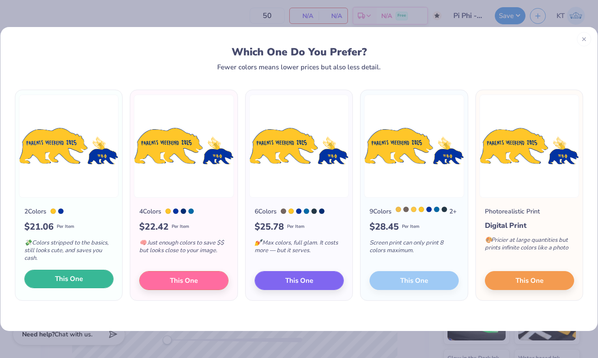
click at [90, 282] on button "This One" at bounding box center [68, 279] width 89 height 19
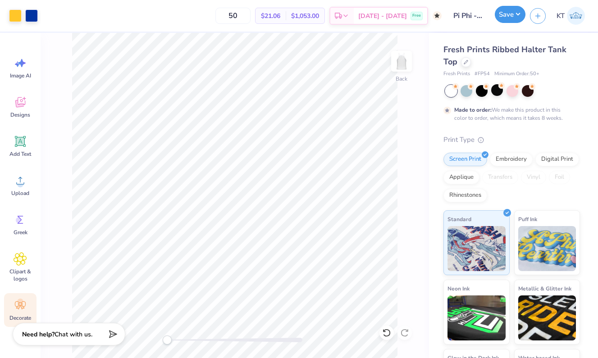
click at [508, 15] on button "Save" at bounding box center [510, 14] width 31 height 17
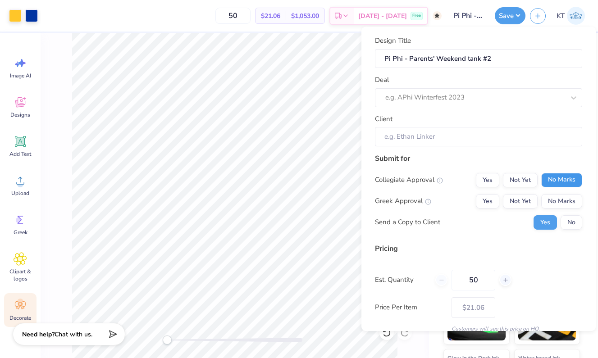
click at [558, 182] on button "No Marks" at bounding box center [561, 180] width 41 height 14
click at [502, 200] on div "Yes Not Yet No Marks" at bounding box center [529, 201] width 106 height 14
click at [492, 200] on button "Yes" at bounding box center [487, 201] width 23 height 14
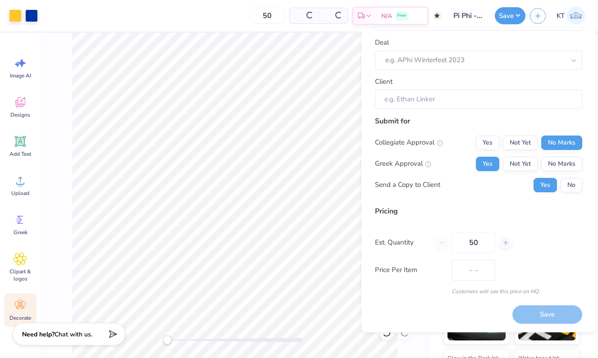
type input "$21.06"
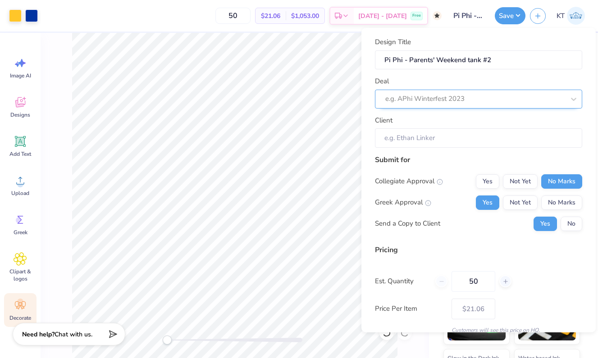
click at [454, 95] on div at bounding box center [474, 99] width 179 height 12
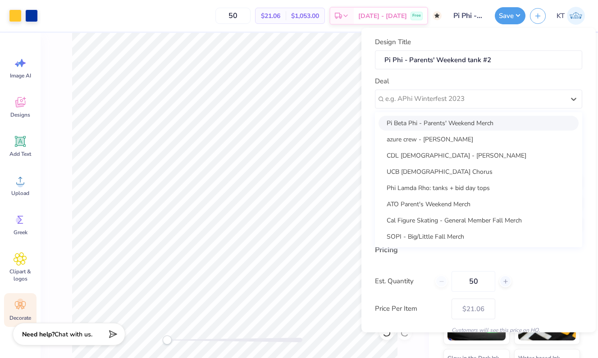
click at [480, 123] on div "Pi Beta Phi - Parents' Weekend Merch" at bounding box center [478, 123] width 200 height 15
type input "Catie Hinkle"
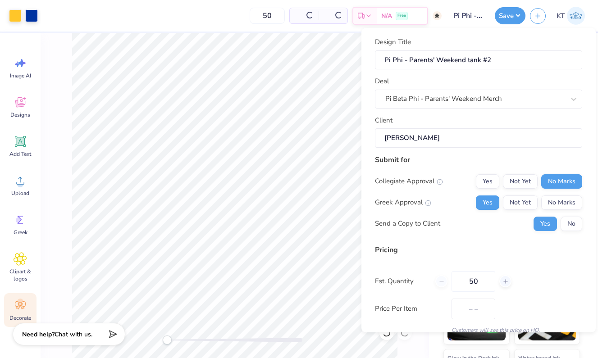
click at [467, 137] on input "Catie Hinkle" at bounding box center [478, 137] width 207 height 19
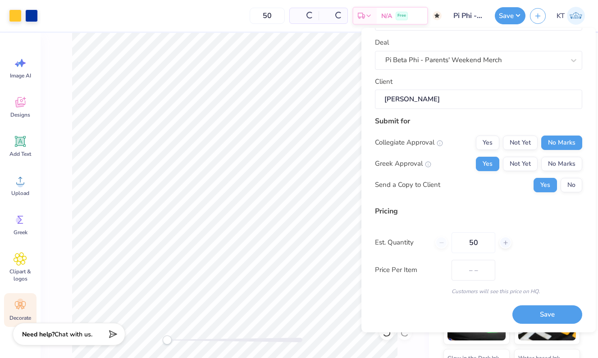
click at [534, 318] on button "Save" at bounding box center [547, 314] width 70 height 18
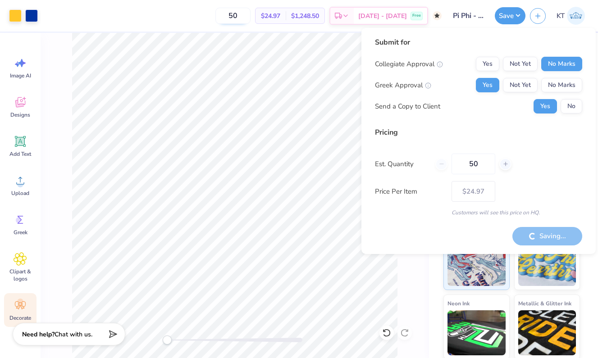
type input "– –"
